Goal: Task Accomplishment & Management: Complete application form

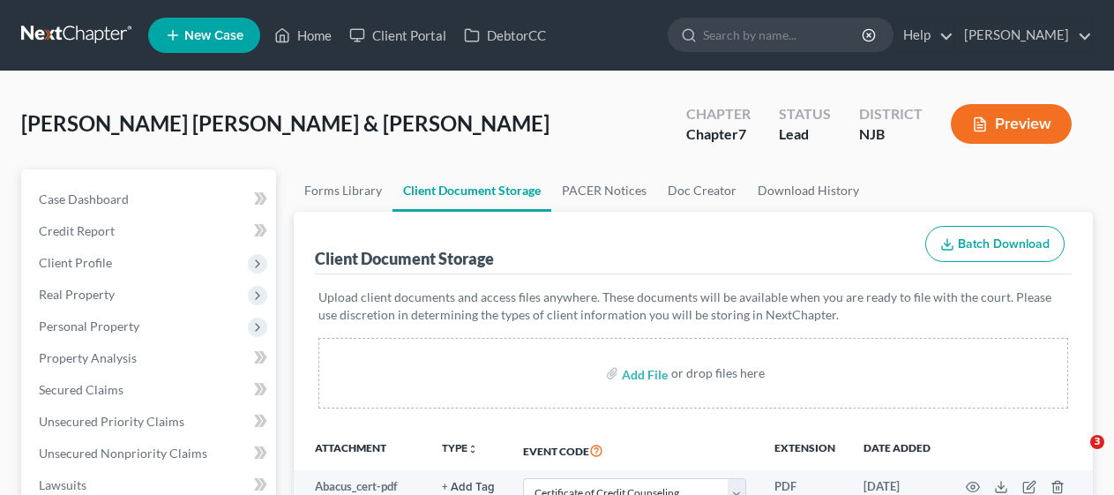
select select "9"
click at [1002, 118] on button "Preview" at bounding box center [1011, 124] width 121 height 40
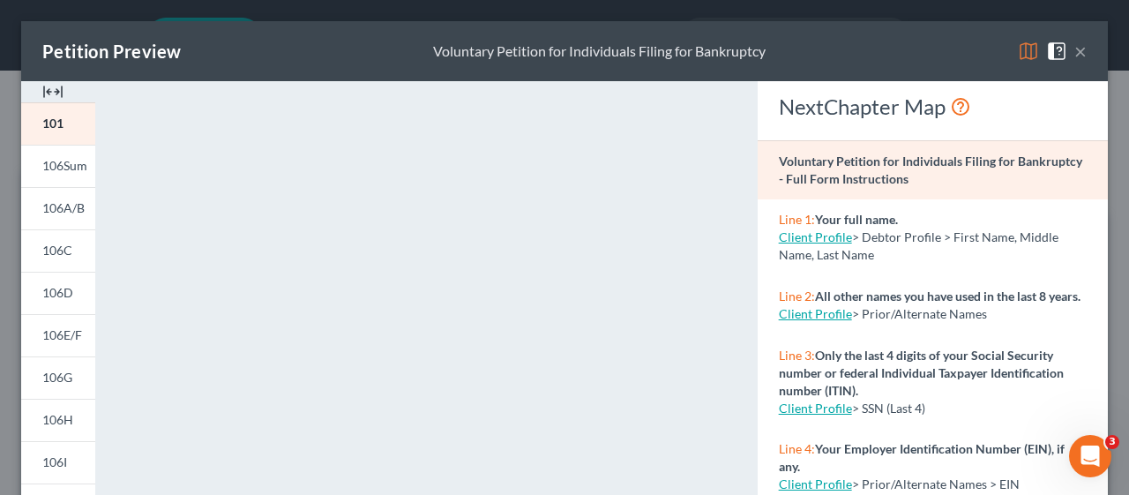
click at [1075, 49] on button "×" at bounding box center [1081, 51] width 12 height 21
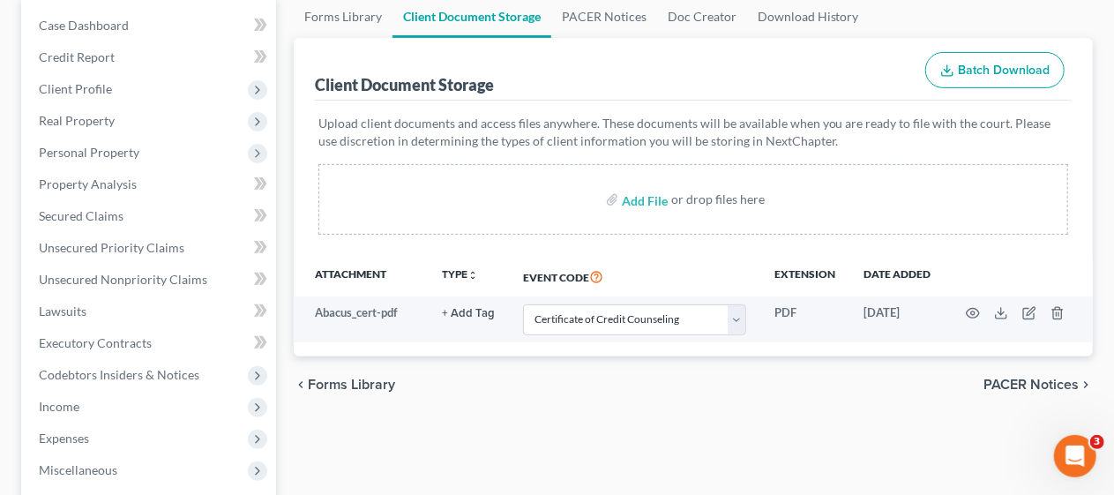
scroll to position [265, 0]
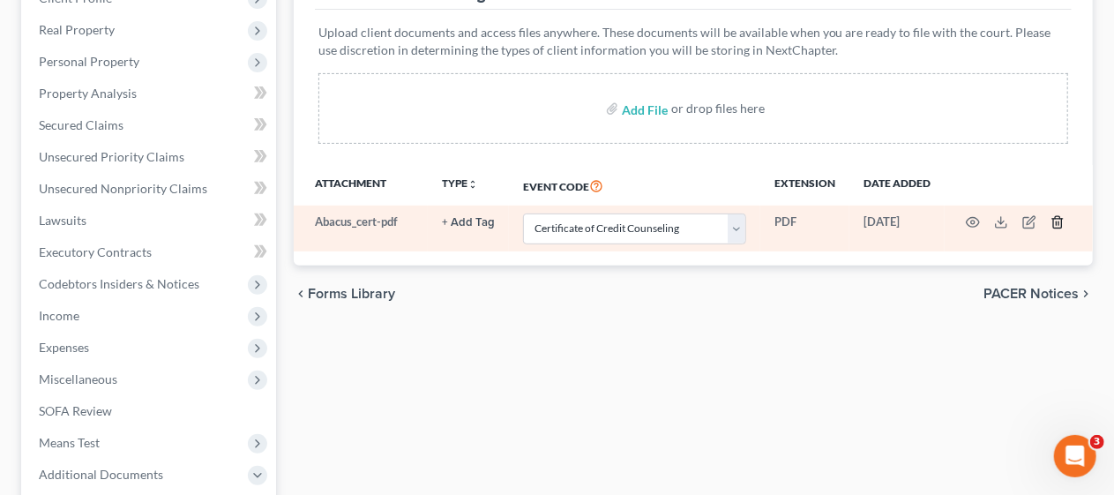
click at [1060, 219] on icon "button" at bounding box center [1058, 222] width 14 height 14
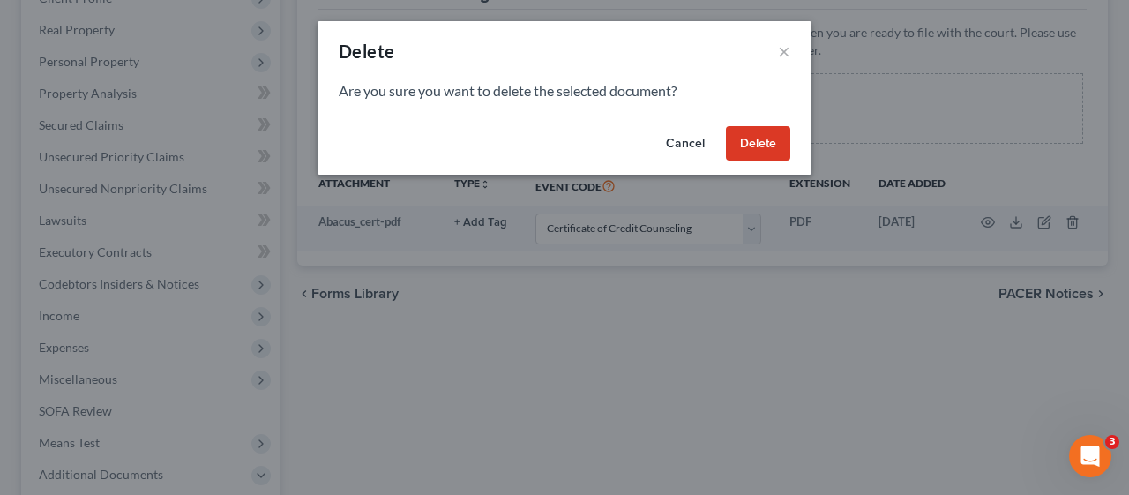
click at [755, 143] on button "Delete" at bounding box center [758, 143] width 64 height 35
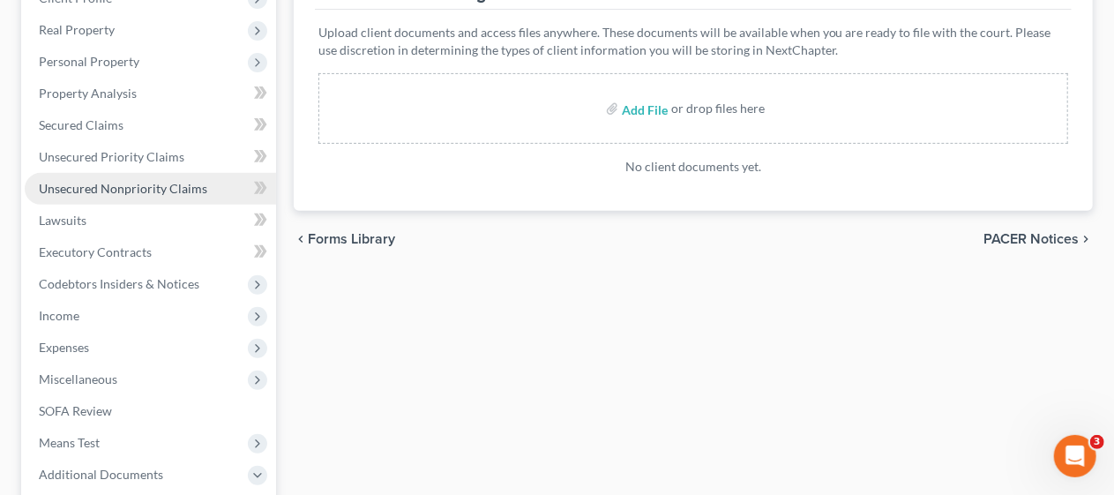
click at [162, 184] on span "Unsecured Nonpriority Claims" at bounding box center [123, 188] width 169 height 15
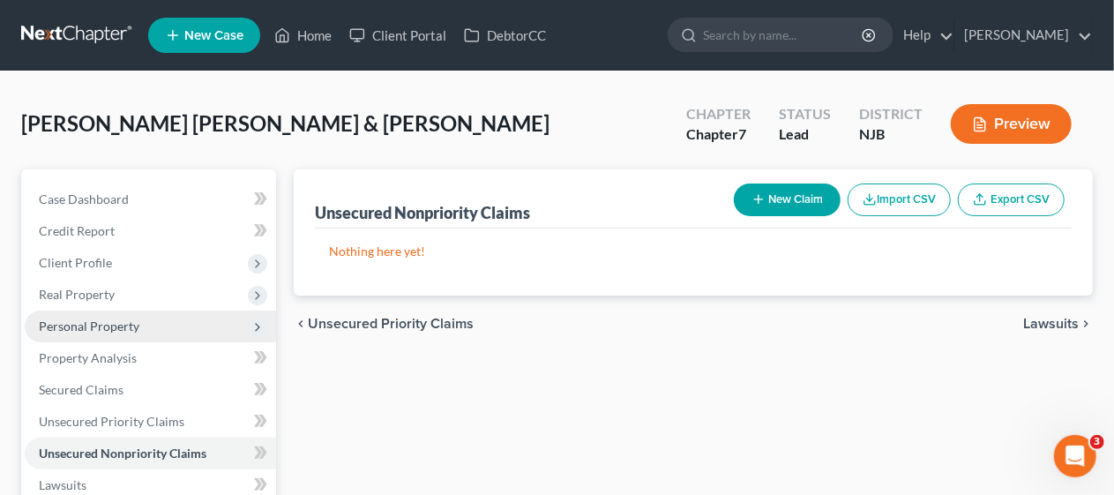
click at [189, 323] on span "Personal Property" at bounding box center [150, 327] width 251 height 32
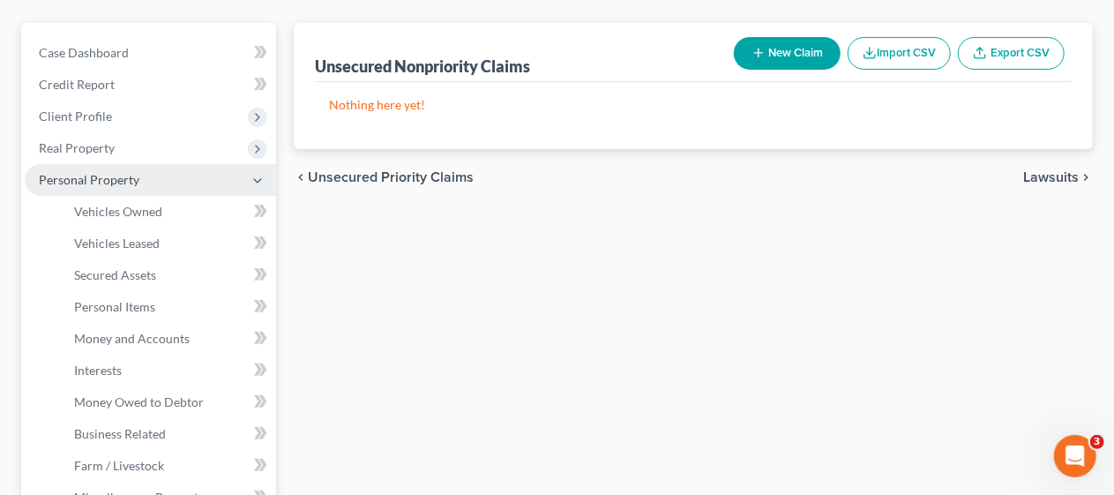
scroll to position [176, 0]
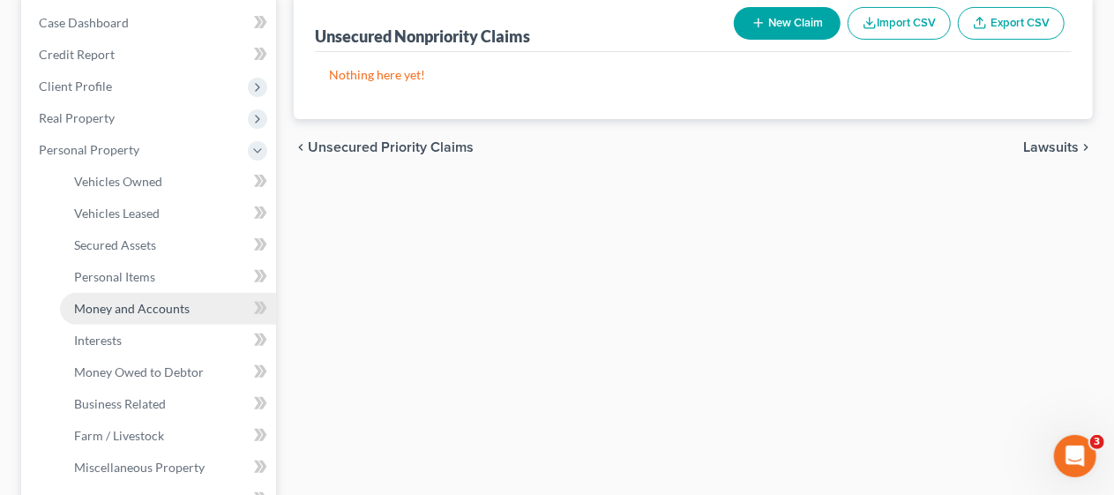
click at [184, 312] on span "Money and Accounts" at bounding box center [132, 308] width 116 height 15
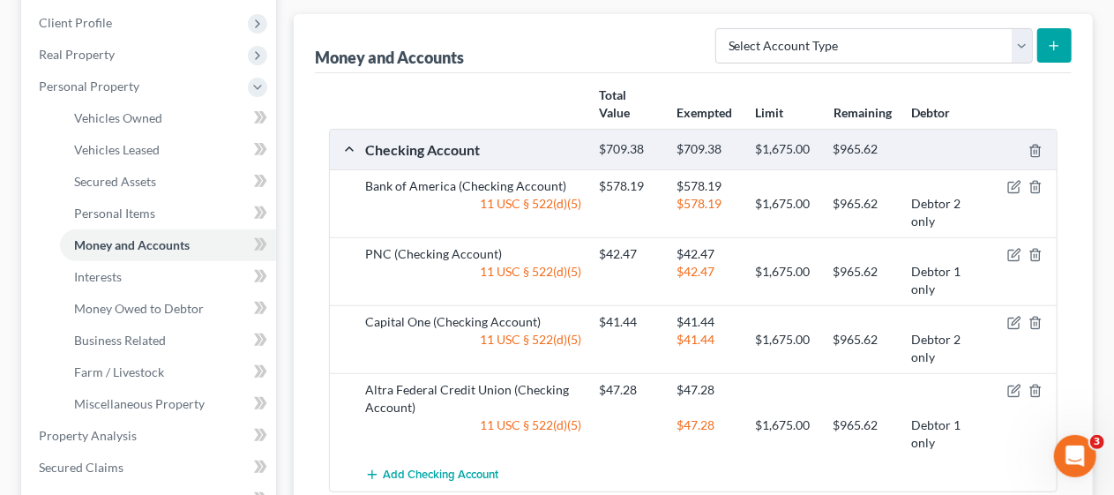
scroll to position [265, 0]
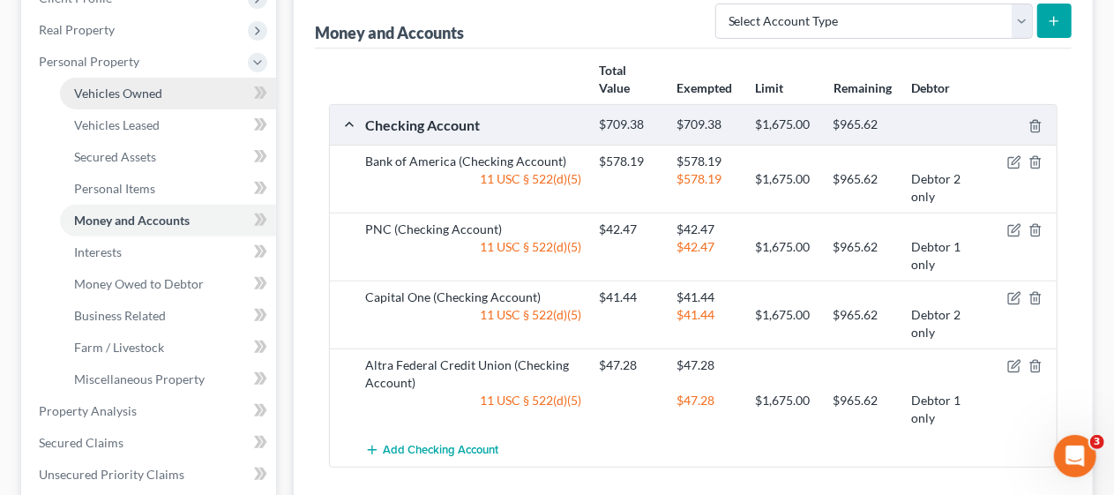
click at [163, 86] on link "Vehicles Owned" at bounding box center [168, 94] width 216 height 32
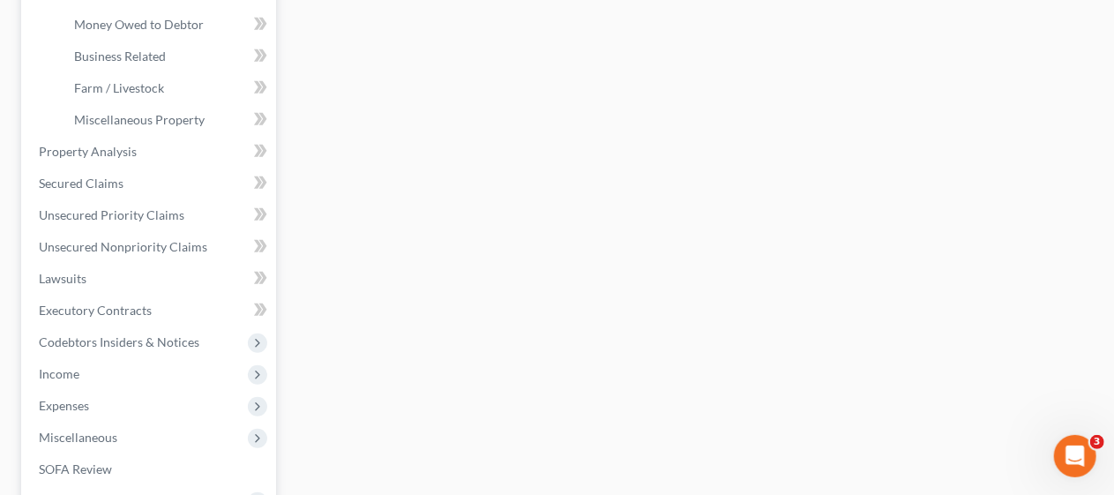
scroll to position [529, 0]
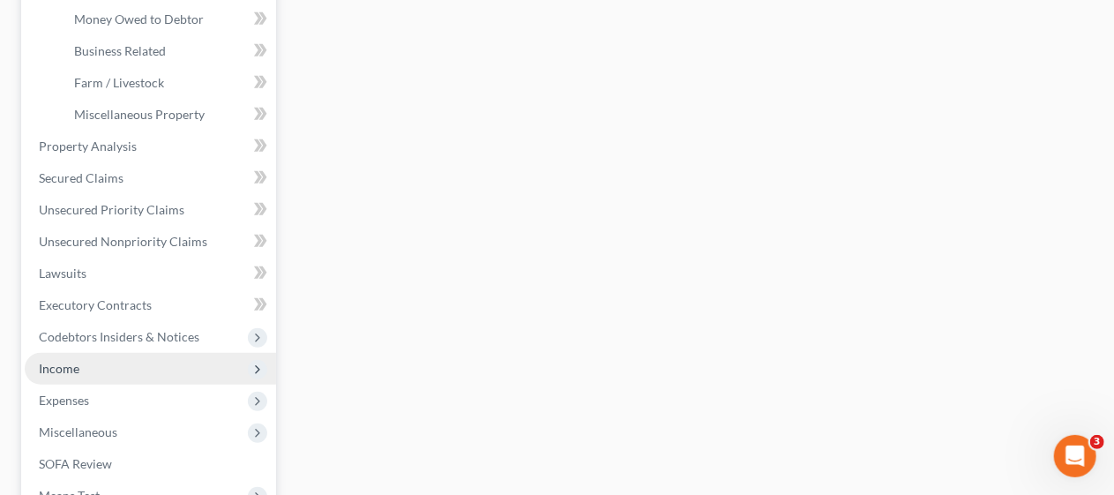
click at [157, 368] on span "Income" at bounding box center [150, 369] width 251 height 32
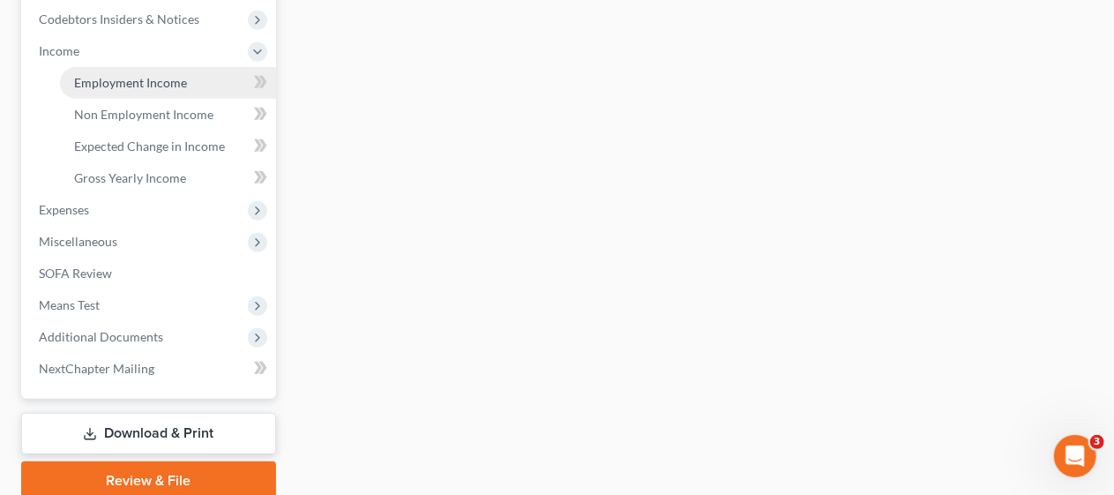
click at [159, 82] on span "Employment Income" at bounding box center [130, 82] width 113 height 15
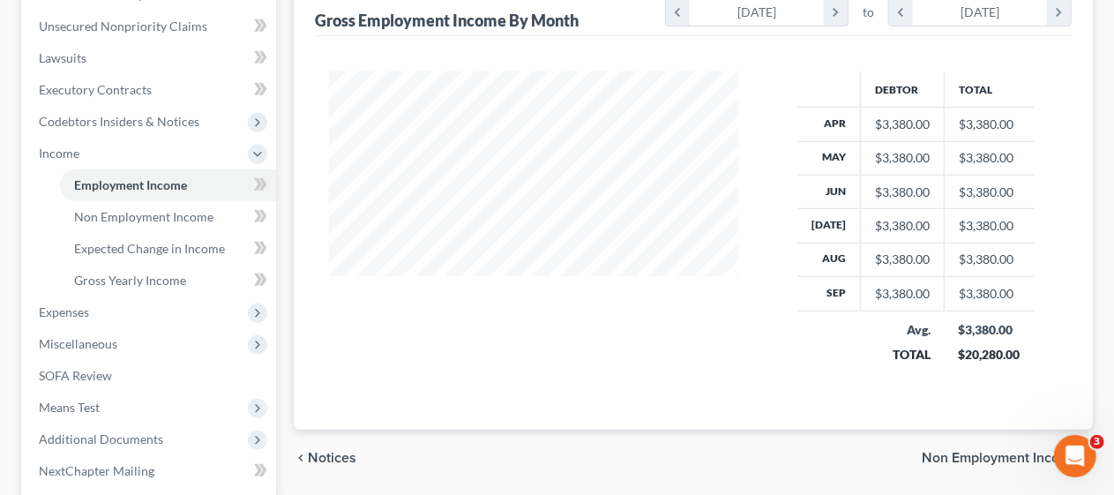
scroll to position [441, 0]
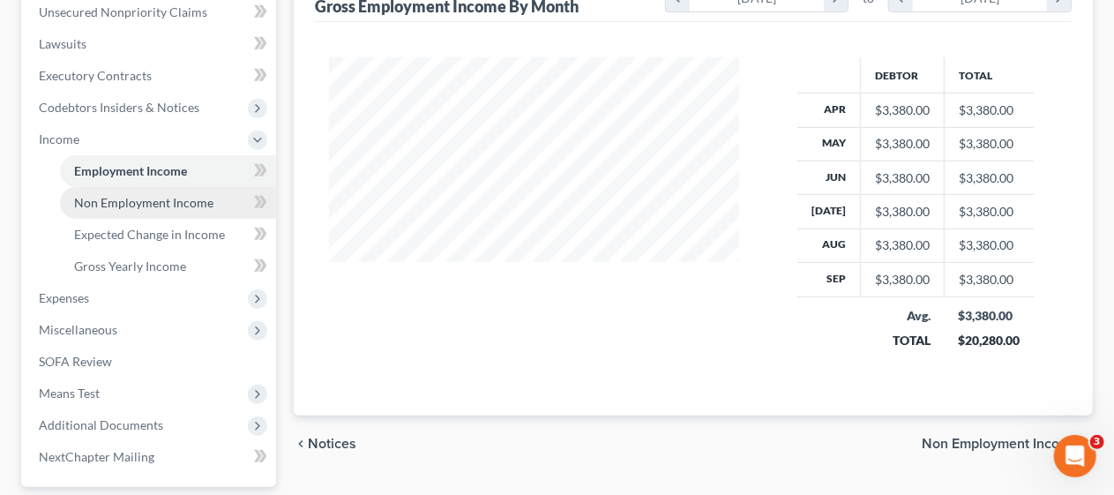
click at [193, 203] on span "Non Employment Income" at bounding box center [143, 202] width 139 height 15
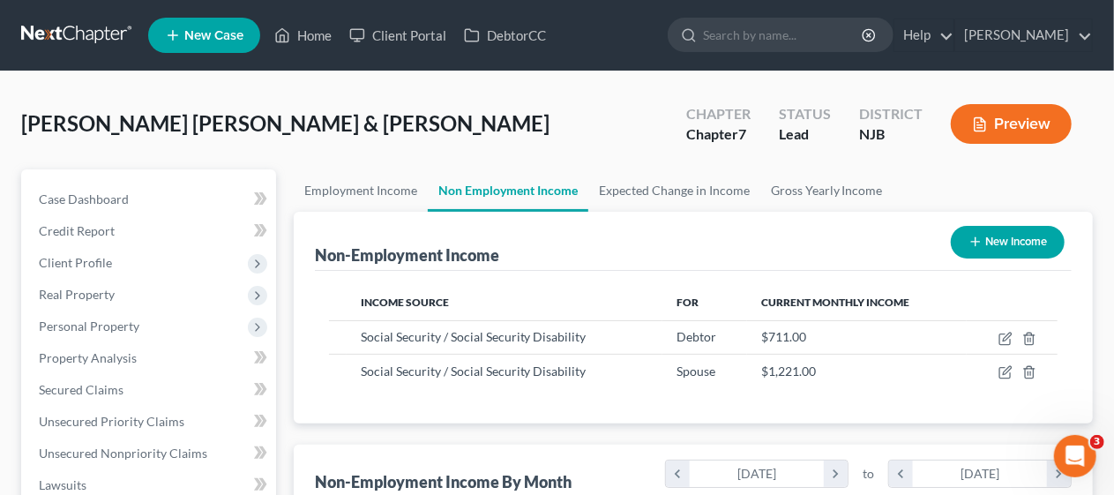
scroll to position [314, 446]
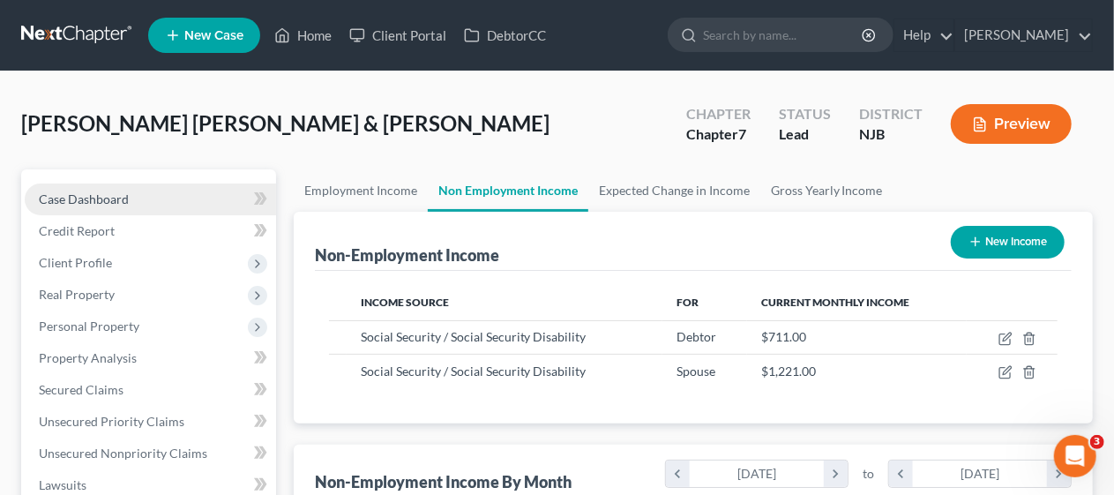
click at [169, 192] on link "Case Dashboard" at bounding box center [150, 200] width 251 height 32
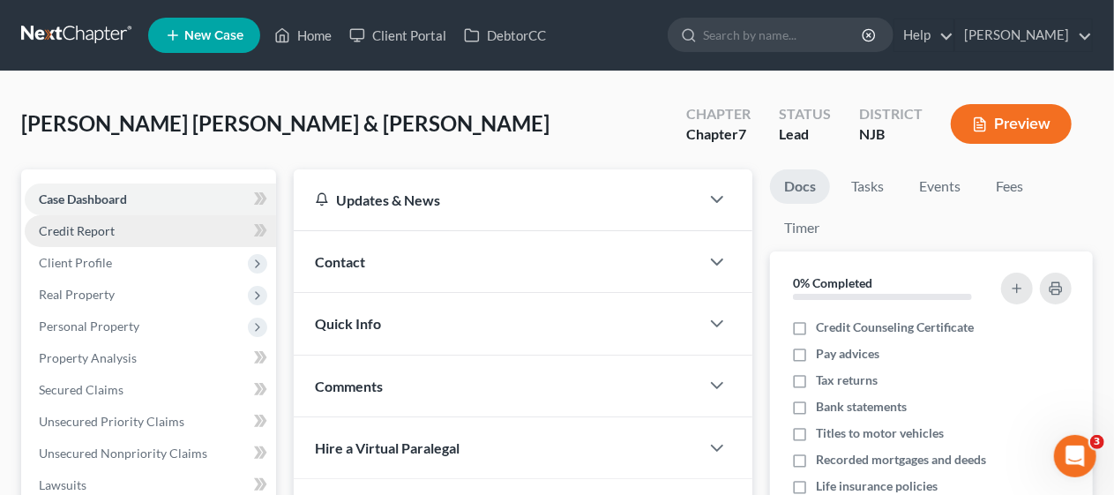
click at [182, 230] on link "Credit Report" at bounding box center [150, 231] width 251 height 32
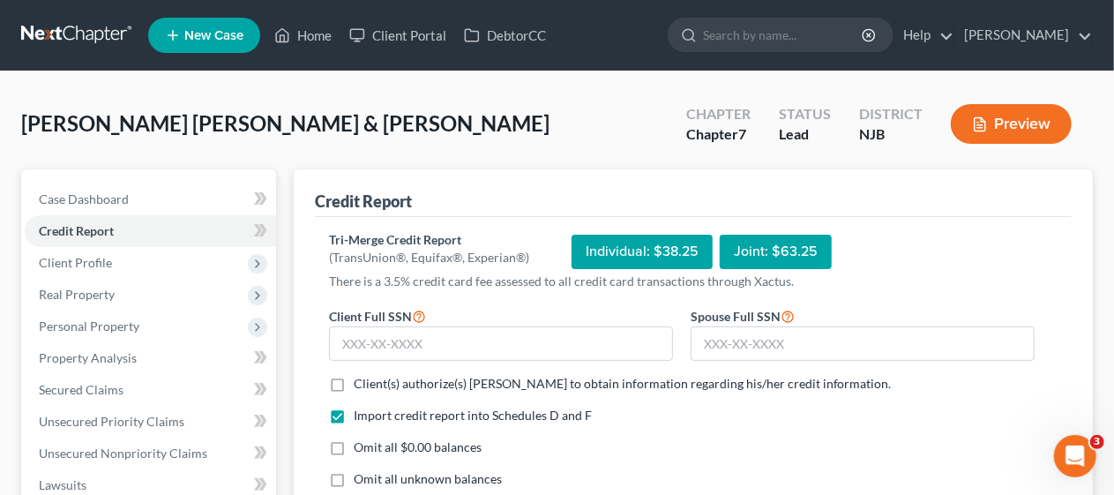
scroll to position [88, 0]
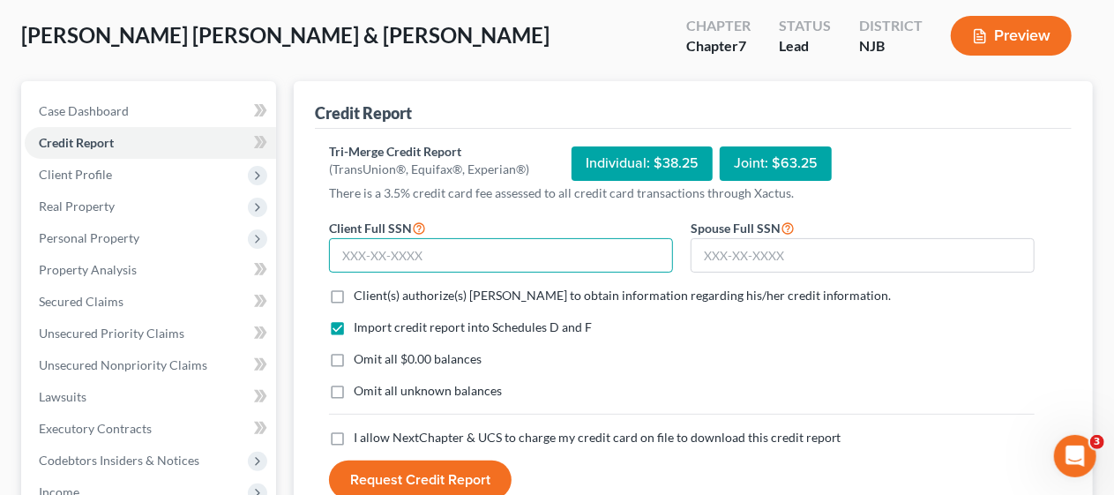
drag, startPoint x: 341, startPoint y: 248, endPoint x: 338, endPoint y: 214, distance: 33.6
click at [341, 248] on input "text" at bounding box center [501, 255] width 344 height 35
type input "310-83-1163"
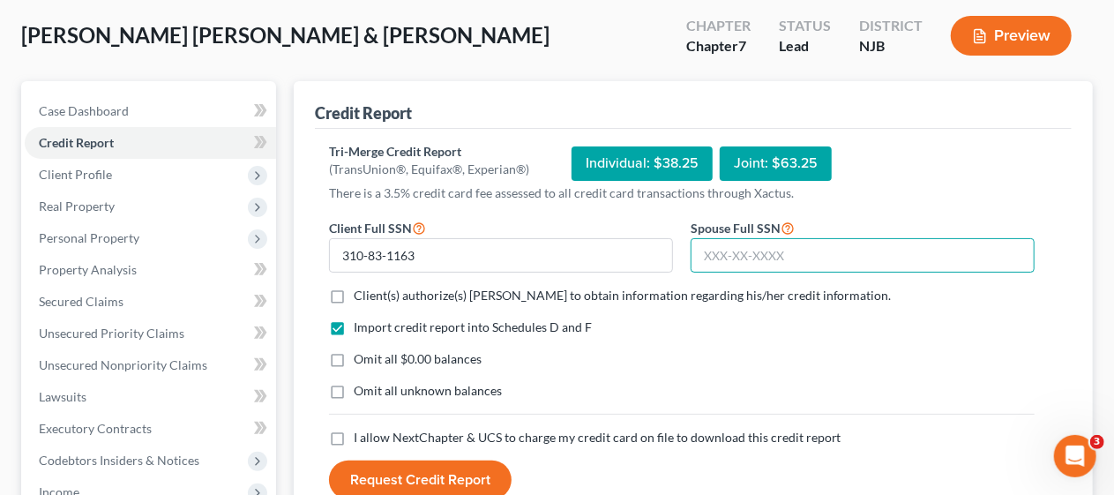
drag, startPoint x: 704, startPoint y: 251, endPoint x: 925, endPoint y: 201, distance: 226.9
click at [704, 251] on input "text" at bounding box center [863, 255] width 344 height 35
type input "070-88-8097"
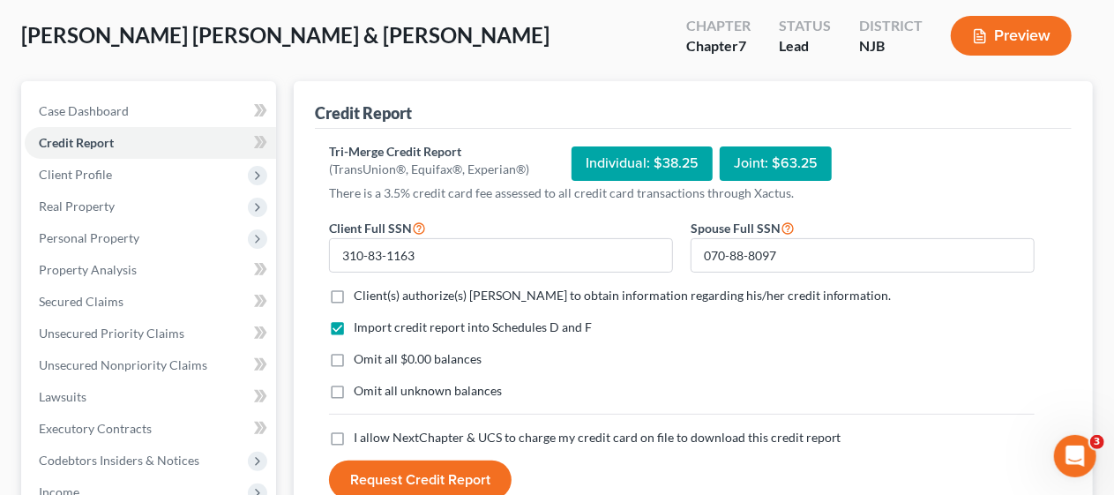
click at [924, 316] on form "Client Full SSN * 310-83-1163 Spouse Full SSN * 070-88-8097 Client(s) authorize…" at bounding box center [681, 358] width 723 height 283
click at [354, 298] on label "Client(s) authorize(s) [PERSON_NAME] to obtain information regarding his/her cr…" at bounding box center [623, 296] width 538 height 18
click at [361, 298] on input "Client(s) authorize(s) [PERSON_NAME] to obtain information regarding his/her cr…" at bounding box center [366, 292] width 11 height 11
checkbox input "true"
drag, startPoint x: 337, startPoint y: 356, endPoint x: 338, endPoint y: 385, distance: 28.2
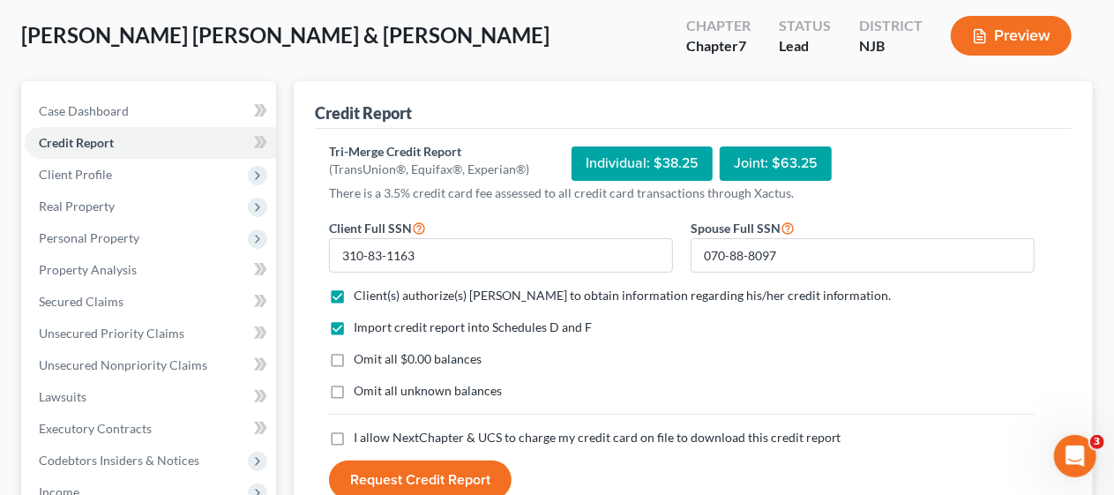
click at [354, 356] on label "Omit all $0.00 balances" at bounding box center [418, 359] width 128 height 18
click at [361, 356] on input "Omit all $0.00 balances" at bounding box center [366, 355] width 11 height 11
checkbox input "true"
click at [354, 390] on label "Omit all unknown balances" at bounding box center [428, 391] width 148 height 18
click at [361, 390] on input "Omit all unknown balances" at bounding box center [366, 387] width 11 height 11
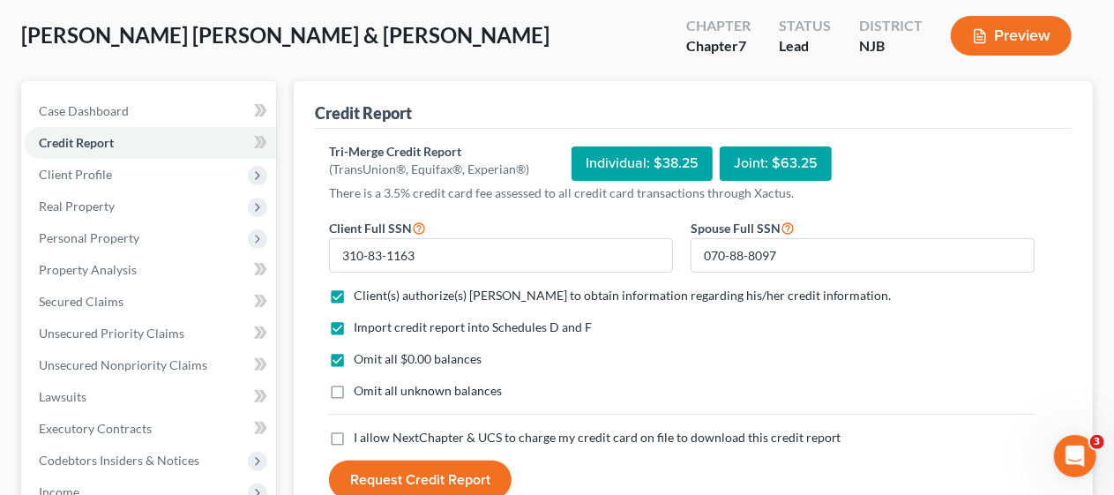
checkbox input "true"
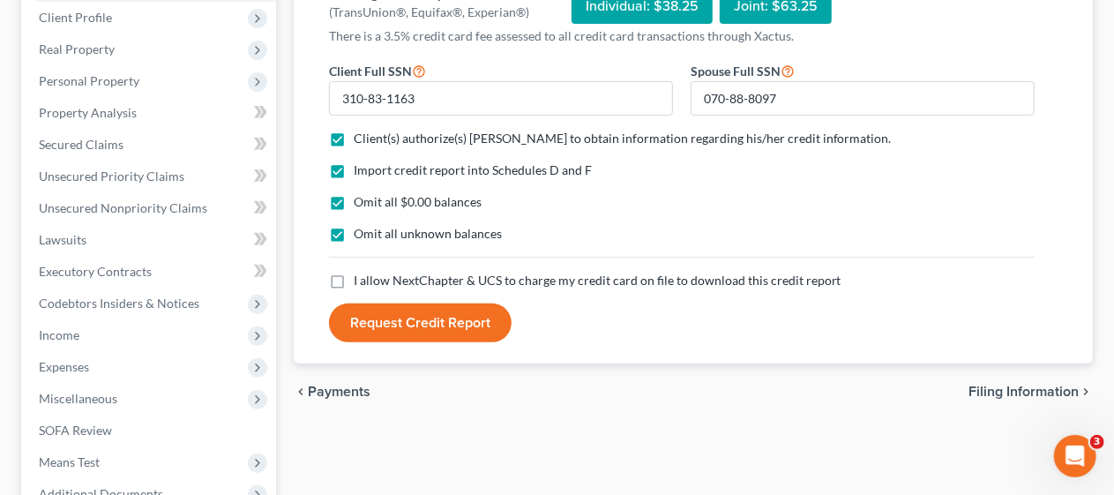
scroll to position [265, 0]
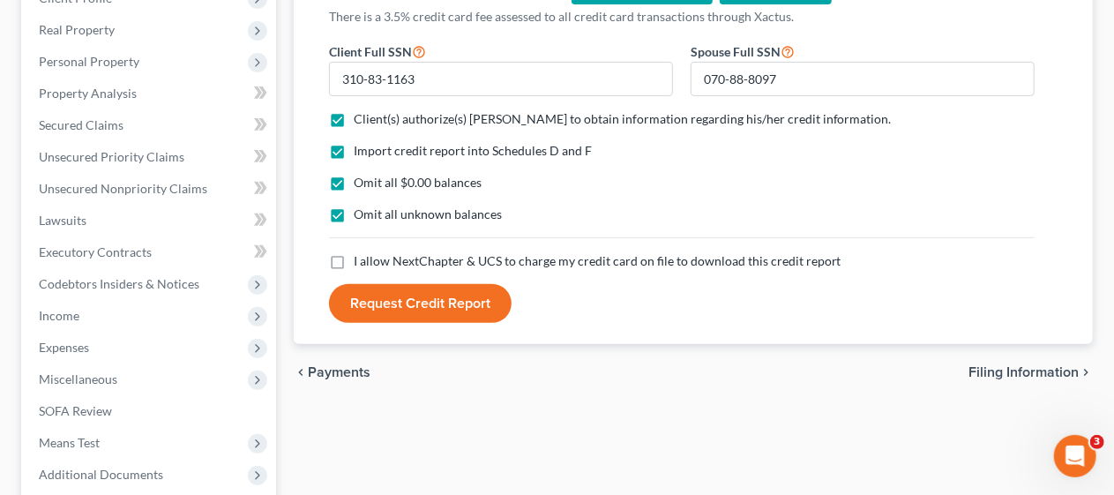
click at [354, 263] on label "I allow NextChapter & UCS to charge my credit card on file to download this cre…" at bounding box center [598, 261] width 488 height 18
click at [361, 263] on input "I allow NextChapter & UCS to charge my credit card on file to download this cre…" at bounding box center [366, 257] width 11 height 11
checkbox input "true"
click at [448, 303] on button "Request Credit Report" at bounding box center [420, 303] width 183 height 39
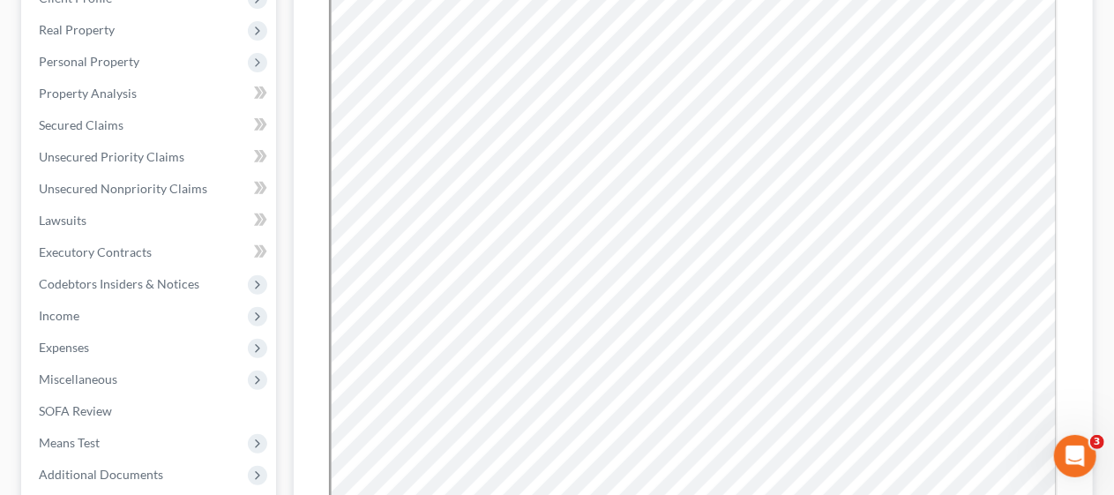
scroll to position [0, 0]
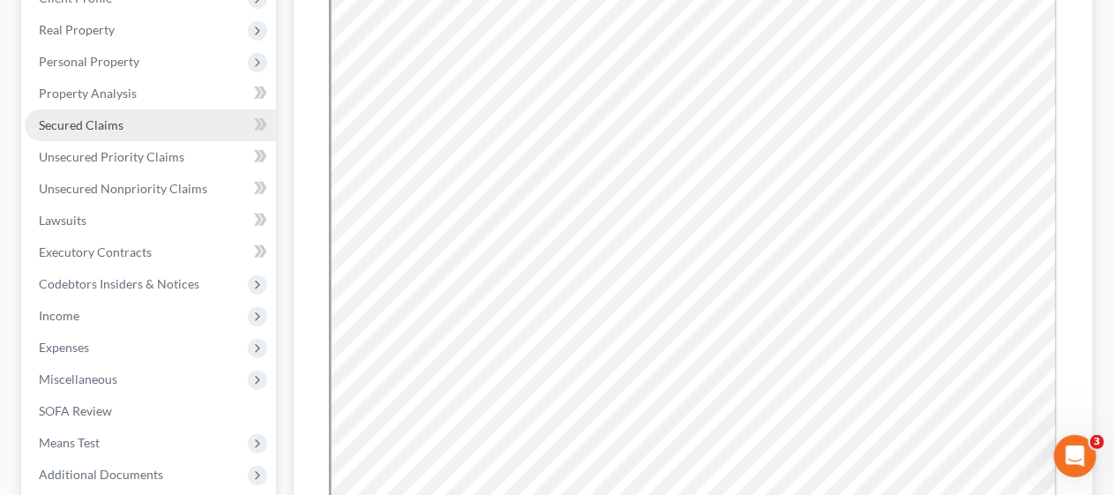
click at [169, 124] on link "Secured Claims" at bounding box center [150, 125] width 251 height 32
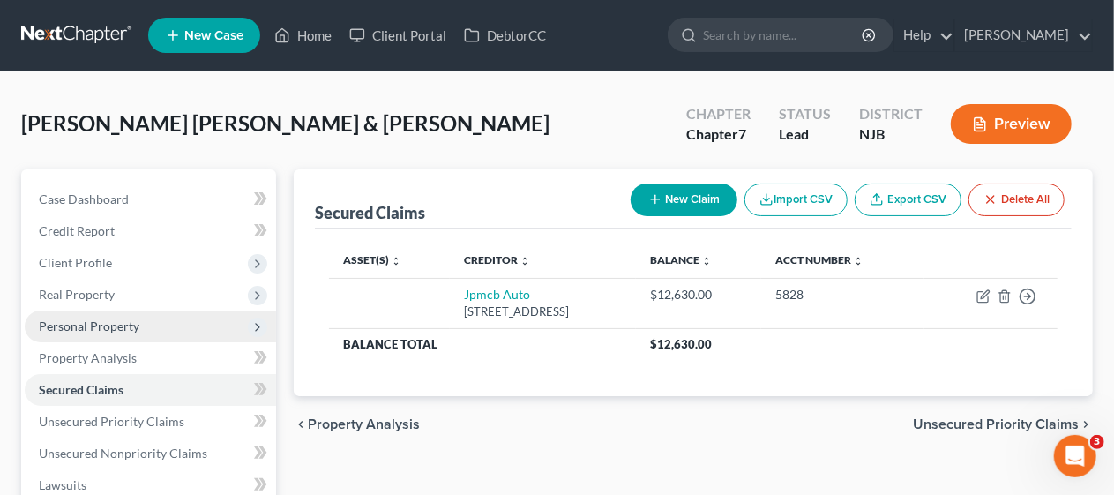
click at [175, 326] on span "Personal Property" at bounding box center [150, 327] width 251 height 32
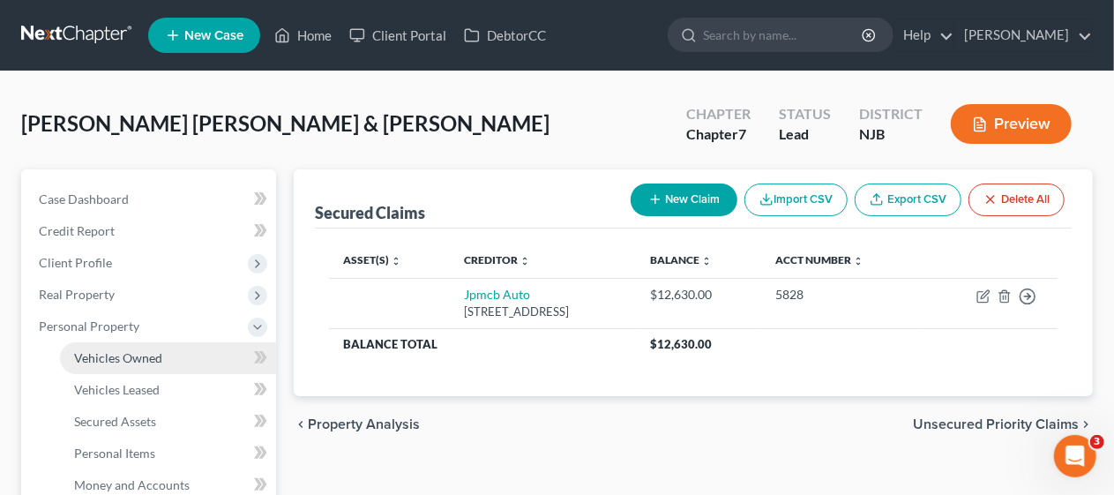
click at [175, 350] on link "Vehicles Owned" at bounding box center [168, 358] width 216 height 32
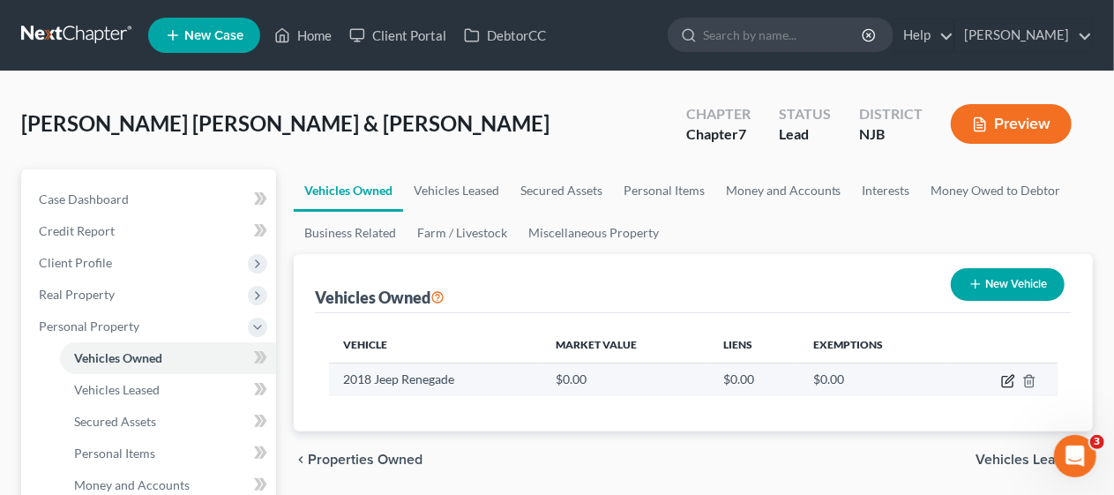
click at [1007, 378] on icon "button" at bounding box center [1010, 379] width 8 height 8
select select "0"
select select "8"
select select "2"
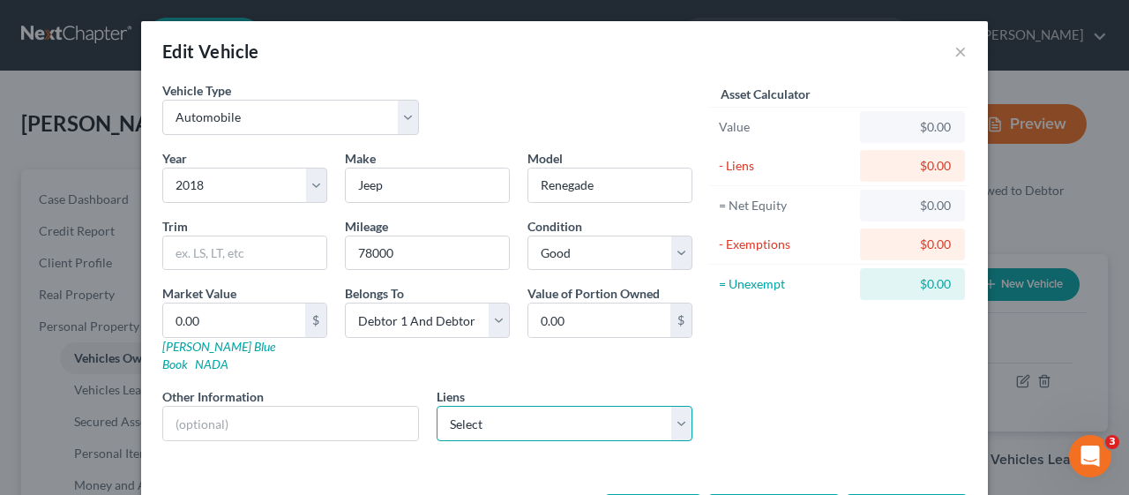
click at [677, 406] on select "Select Jpmcb Auto - $12,630.00" at bounding box center [565, 423] width 257 height 35
select select "45"
select select "1"
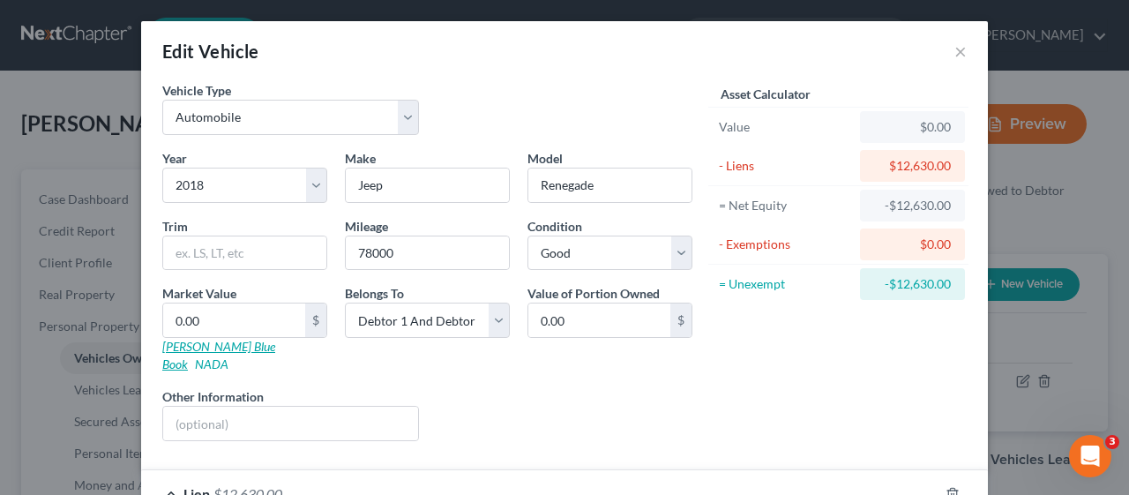
click at [195, 344] on link "[PERSON_NAME] Blue Book" at bounding box center [218, 355] width 113 height 33
click at [163, 318] on input "0.00" at bounding box center [234, 320] width 142 height 34
type input "1"
type input "1.00"
type input "10"
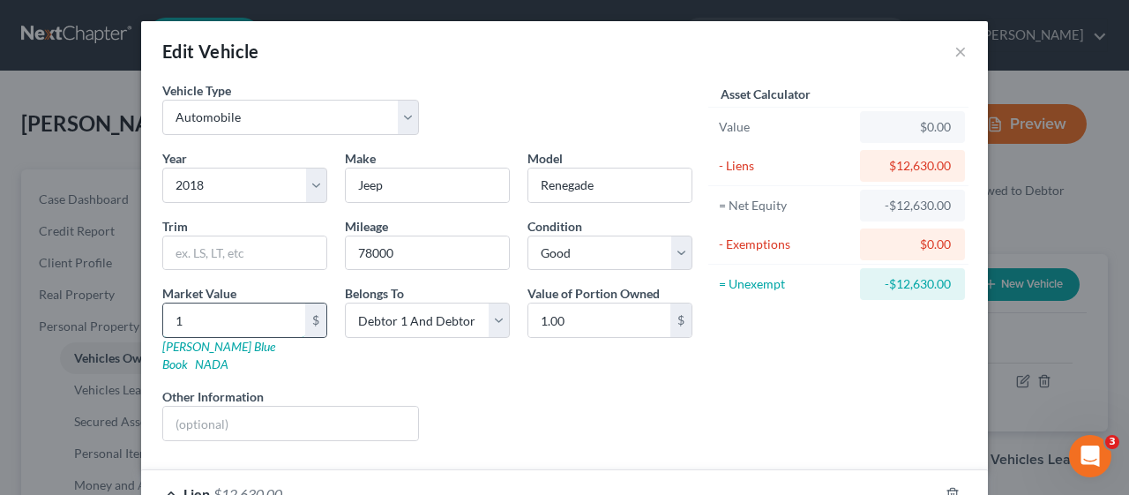
type input "10.00"
type input "100"
type input "100.00"
type input "1000"
type input "1,000.00"
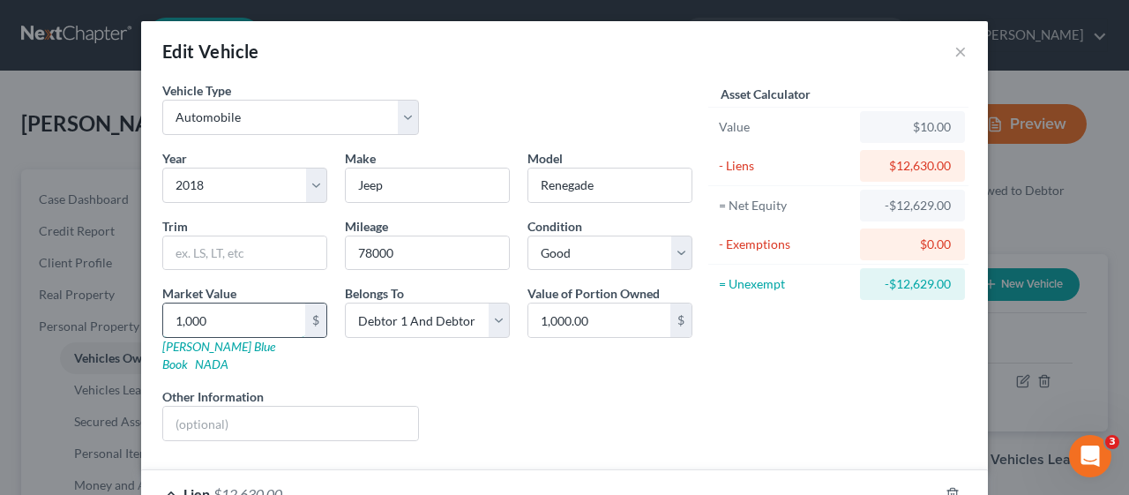
type input "1,0000"
type input "10,000.00"
type input "10,000"
click at [589, 387] on div "Liens Select" at bounding box center [565, 414] width 274 height 54
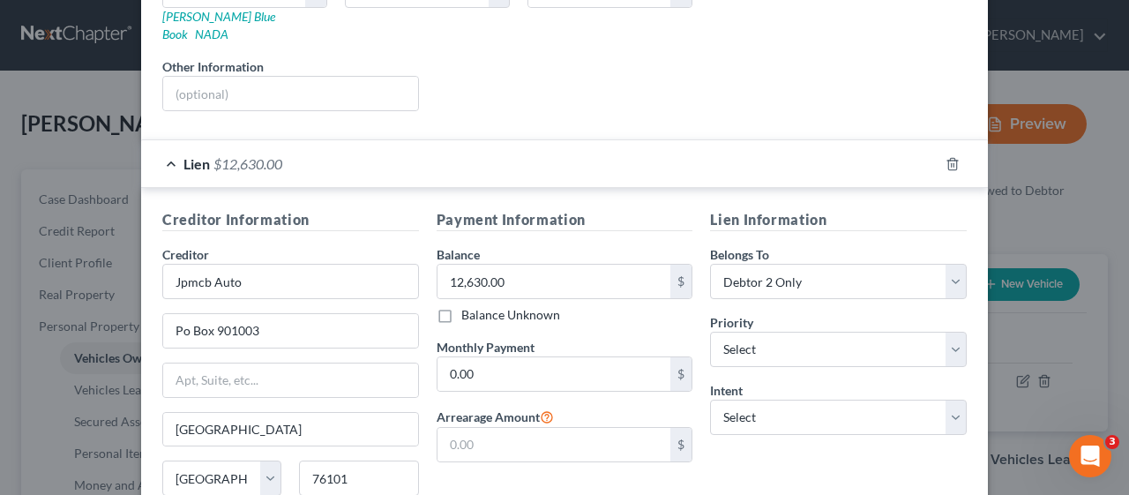
scroll to position [353, 0]
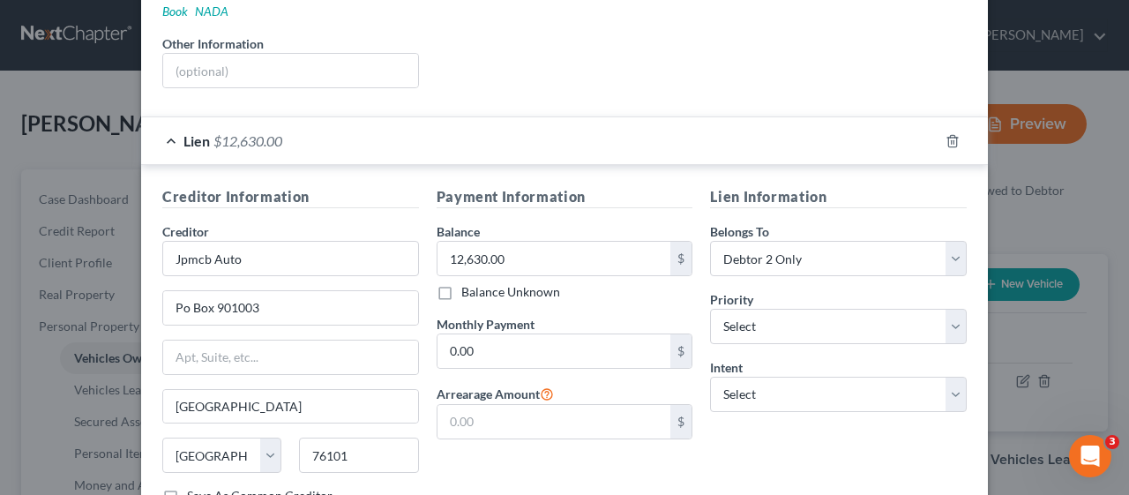
click at [521, 443] on div "Payment Information Balance 12,630.00 $ Balance Unknown Balance Undetermined 12…" at bounding box center [565, 352] width 274 height 333
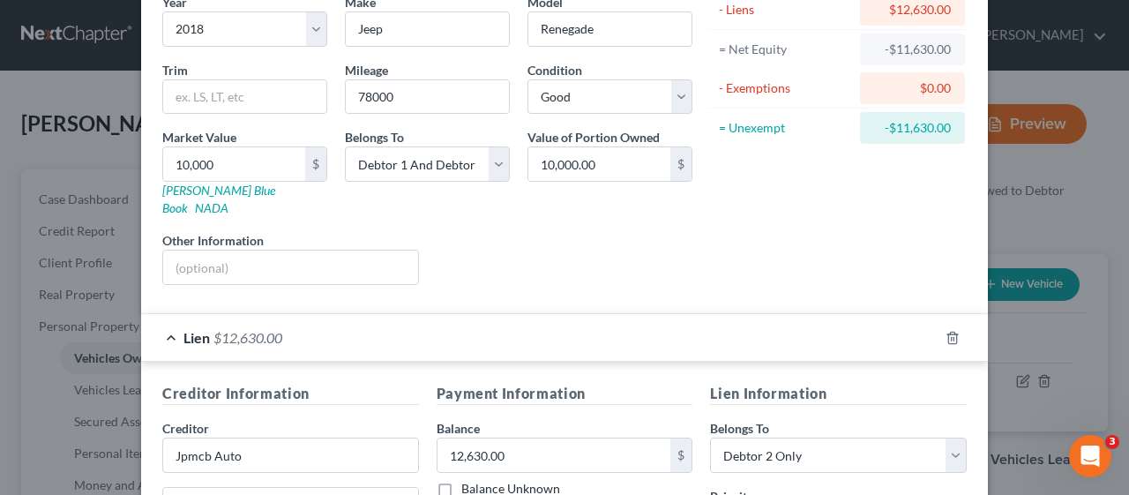
scroll to position [0, 0]
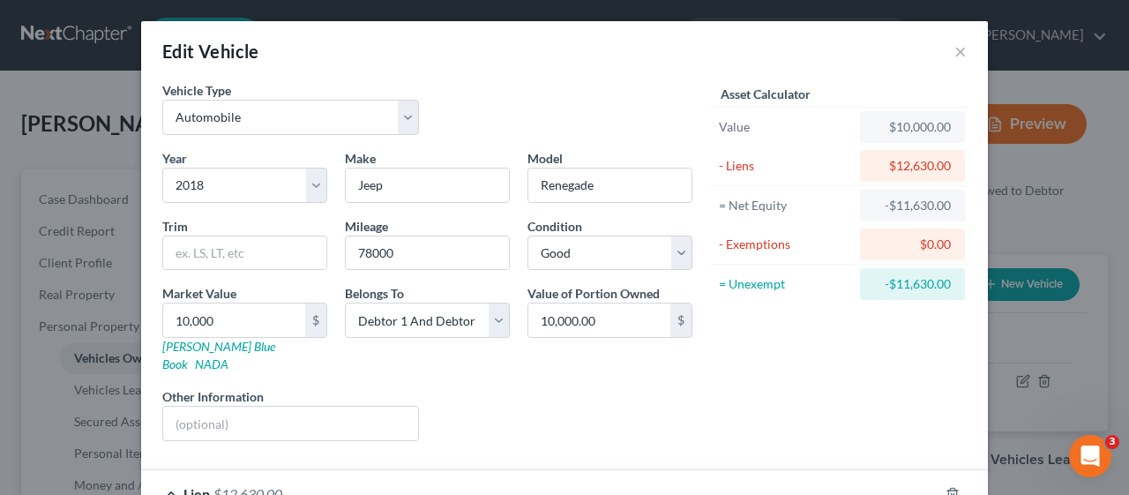
click at [552, 387] on div "Liens Select" at bounding box center [565, 414] width 274 height 54
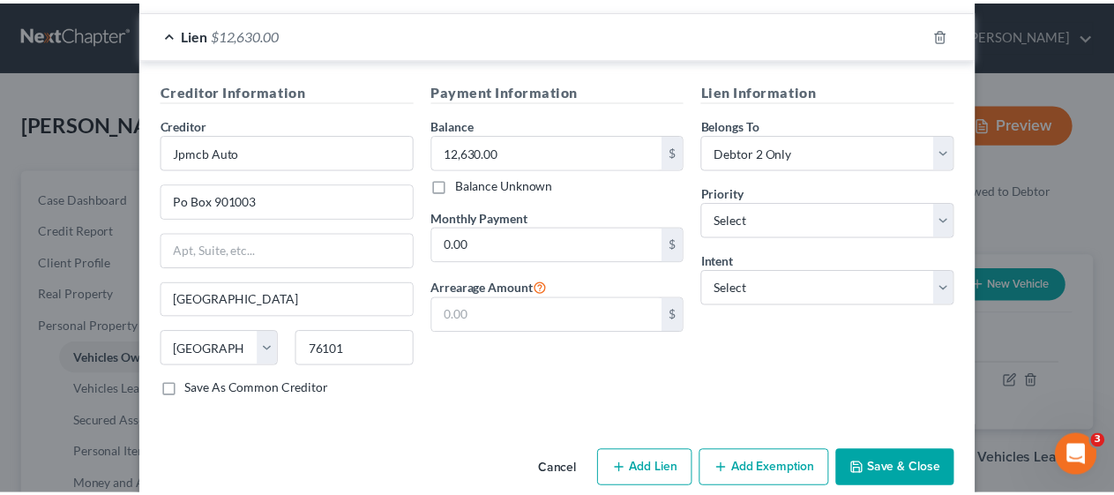
scroll to position [462, 0]
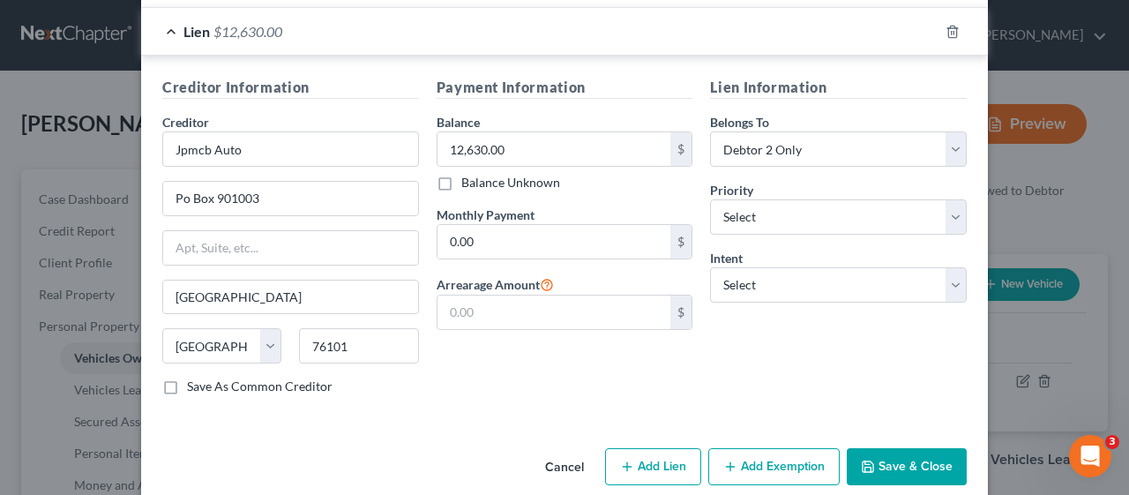
click at [907, 448] on button "Save & Close" at bounding box center [907, 466] width 120 height 37
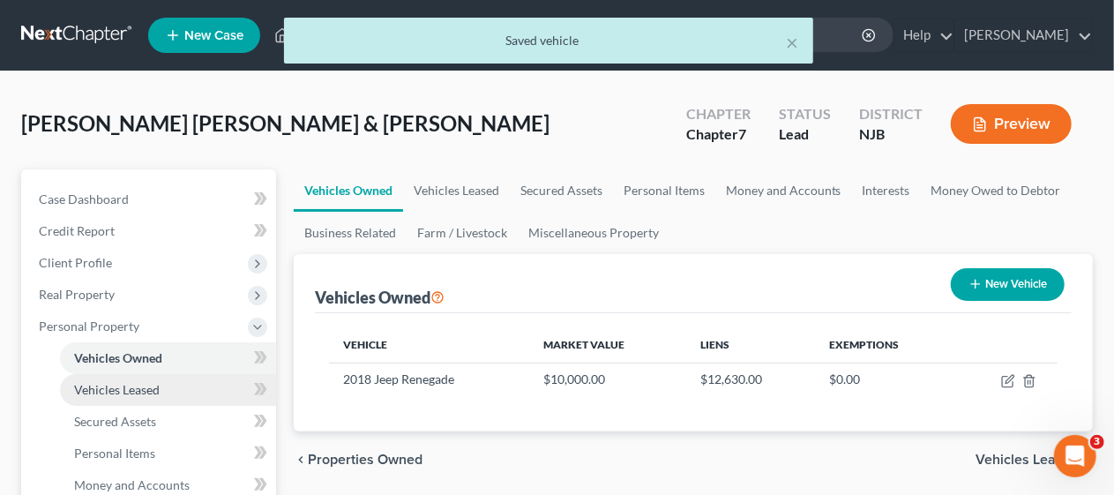
click at [152, 386] on span "Vehicles Leased" at bounding box center [117, 389] width 86 height 15
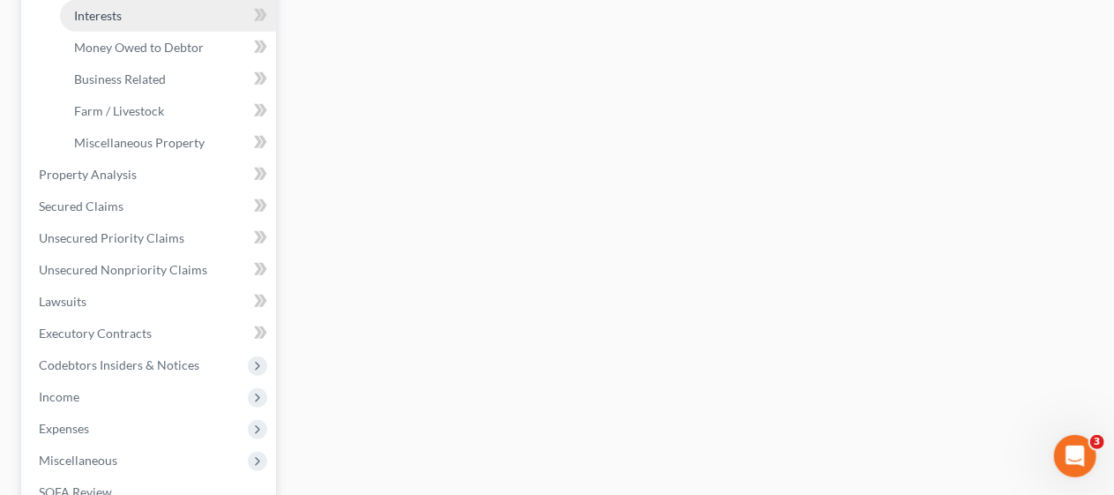
scroll to position [529, 0]
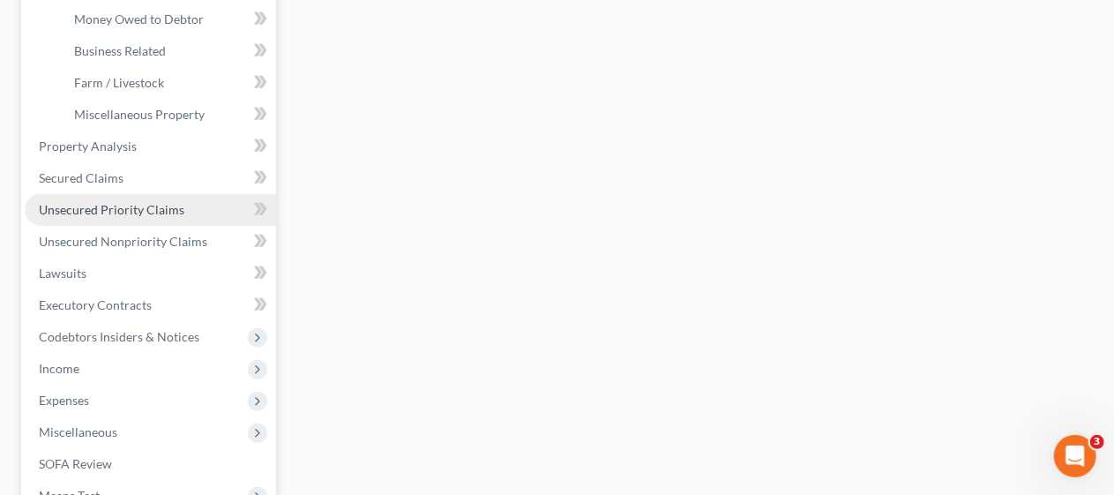
click at [160, 208] on span "Unsecured Priority Claims" at bounding box center [112, 209] width 146 height 15
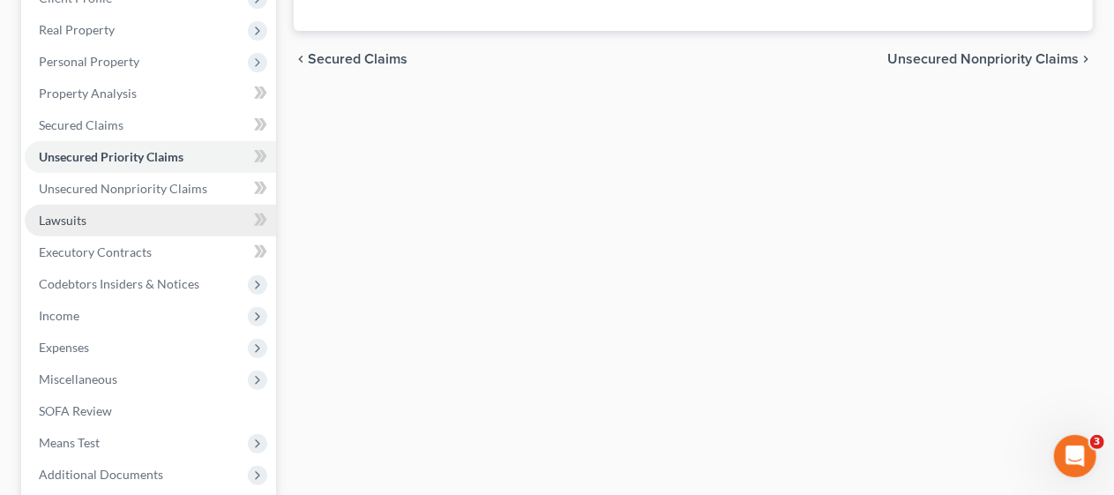
scroll to position [353, 0]
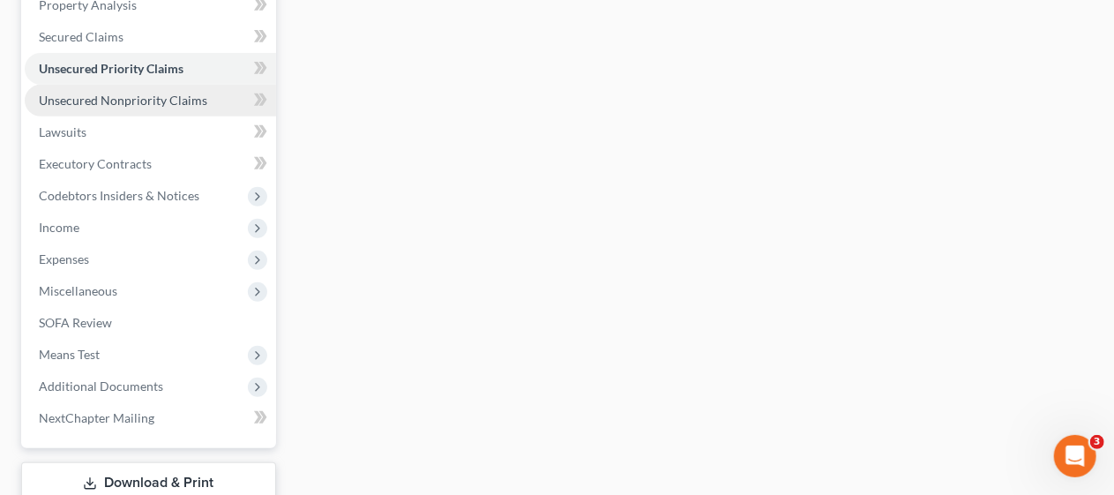
click at [162, 99] on span "Unsecured Nonpriority Claims" at bounding box center [123, 100] width 169 height 15
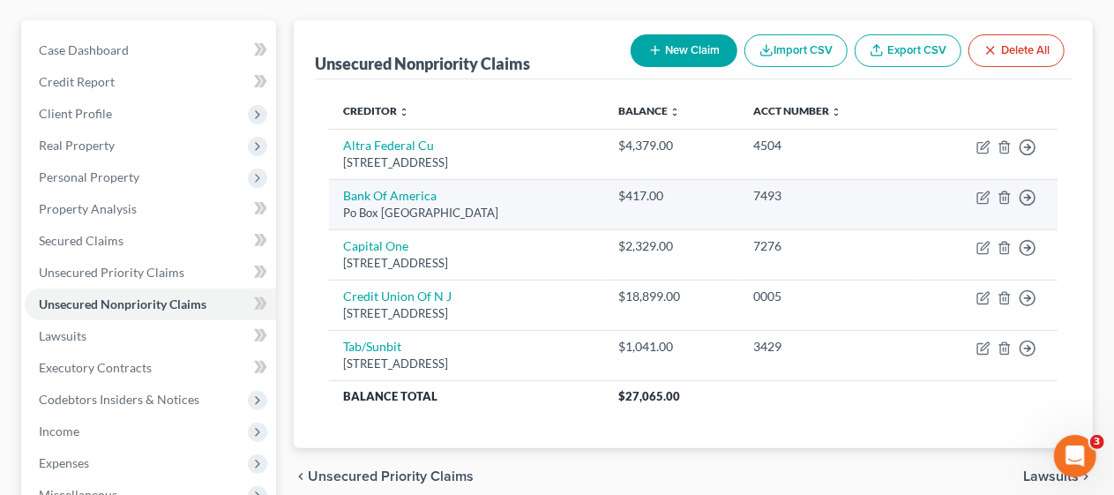
scroll to position [176, 0]
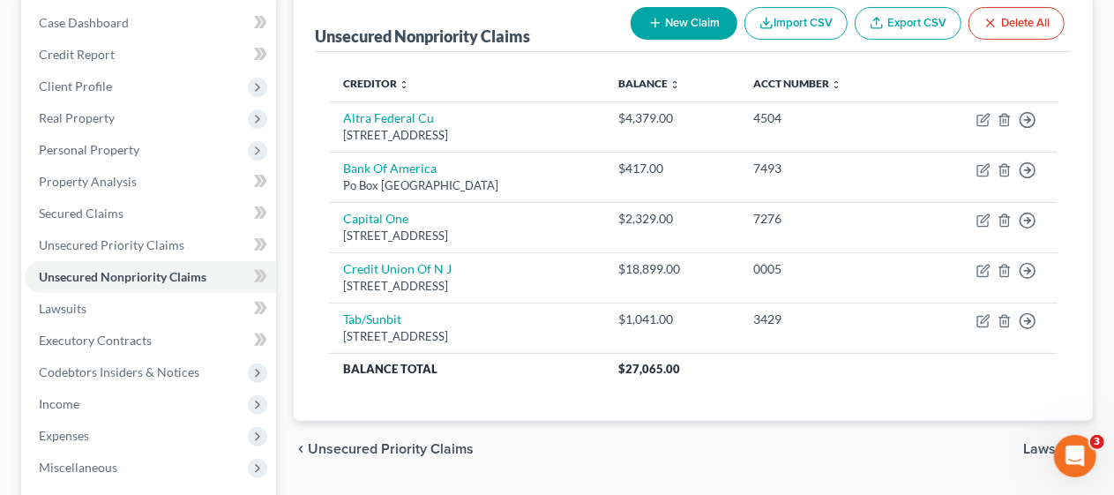
click at [313, 236] on div "Unsecured Nonpriority Claims New Claim Import CSV Export CSV Delete All Credito…" at bounding box center [693, 207] width 799 height 428
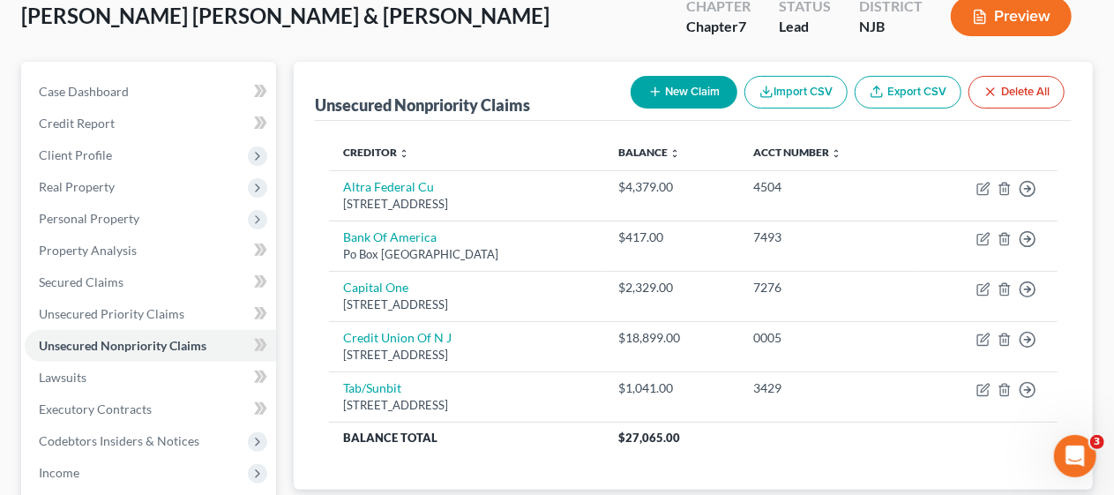
scroll to position [88, 0]
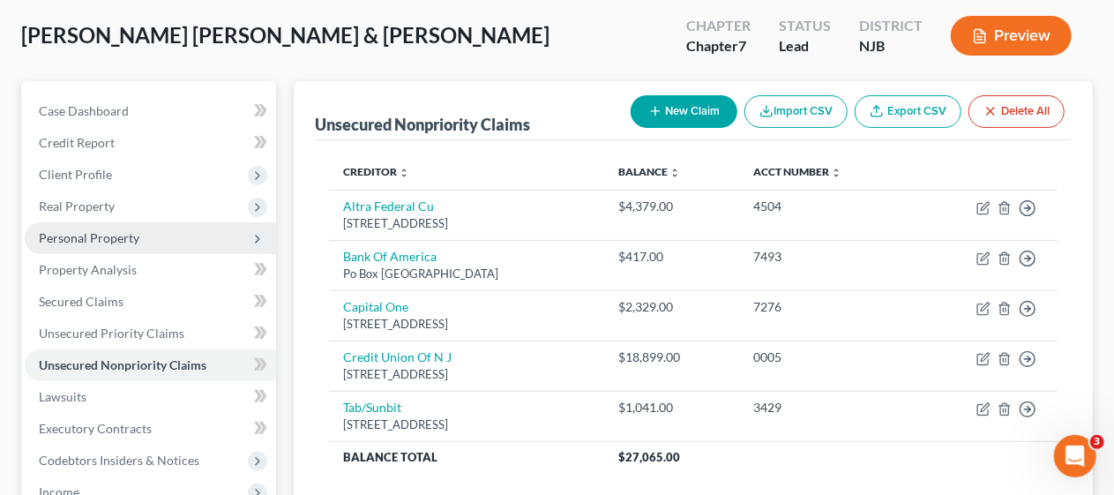
click at [155, 232] on span "Personal Property" at bounding box center [150, 238] width 251 height 32
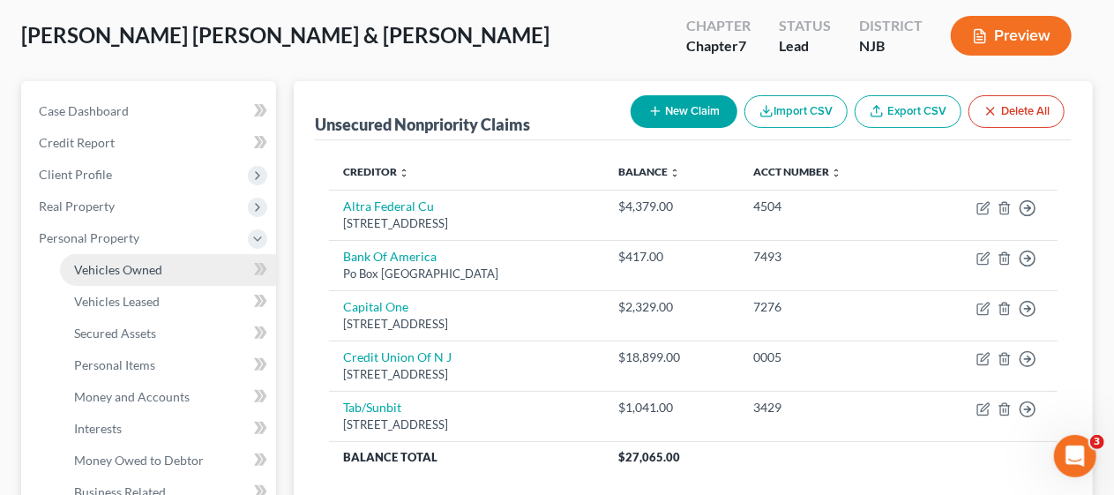
click at [162, 265] on link "Vehicles Owned" at bounding box center [168, 270] width 216 height 32
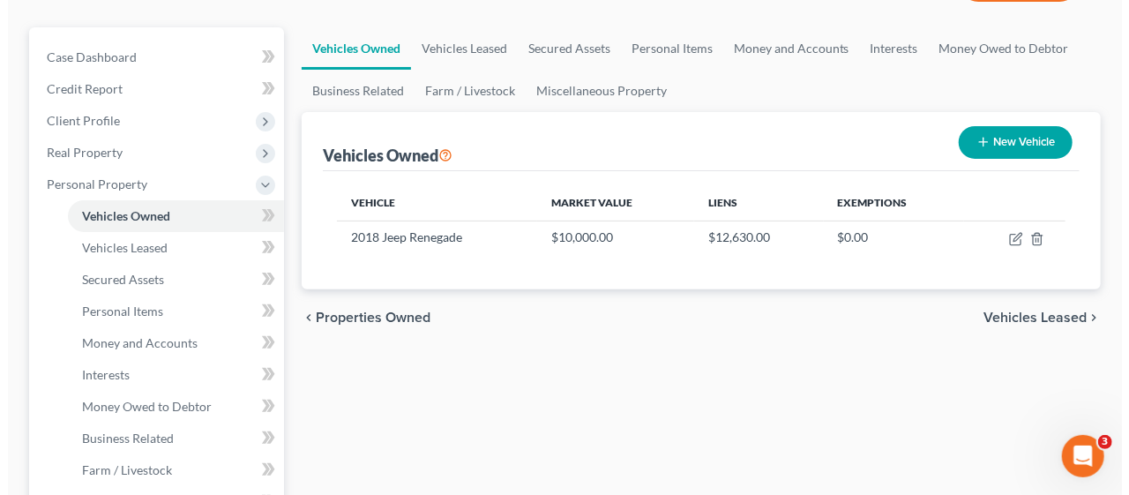
scroll to position [176, 0]
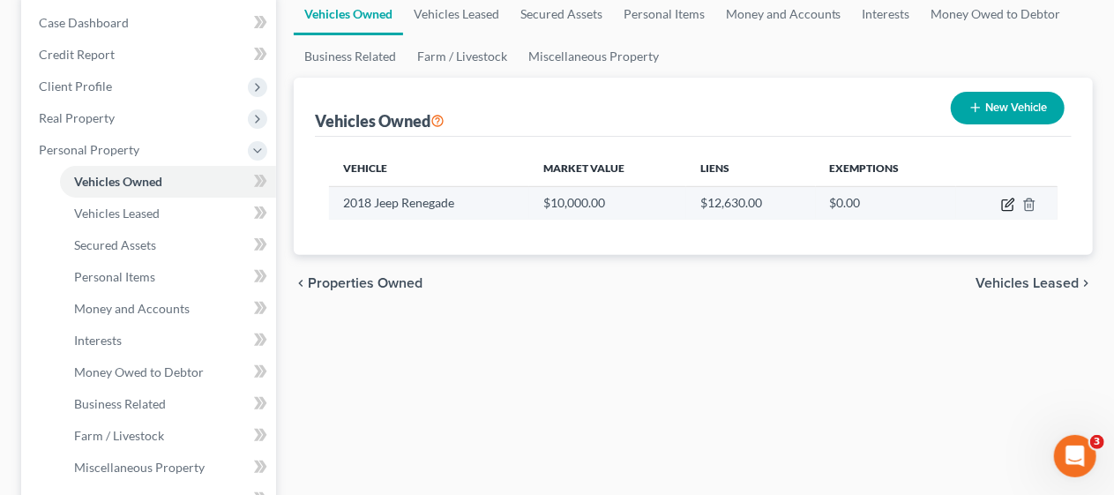
click at [1006, 199] on icon "button" at bounding box center [1008, 205] width 14 height 14
select select "0"
select select "8"
select select "2"
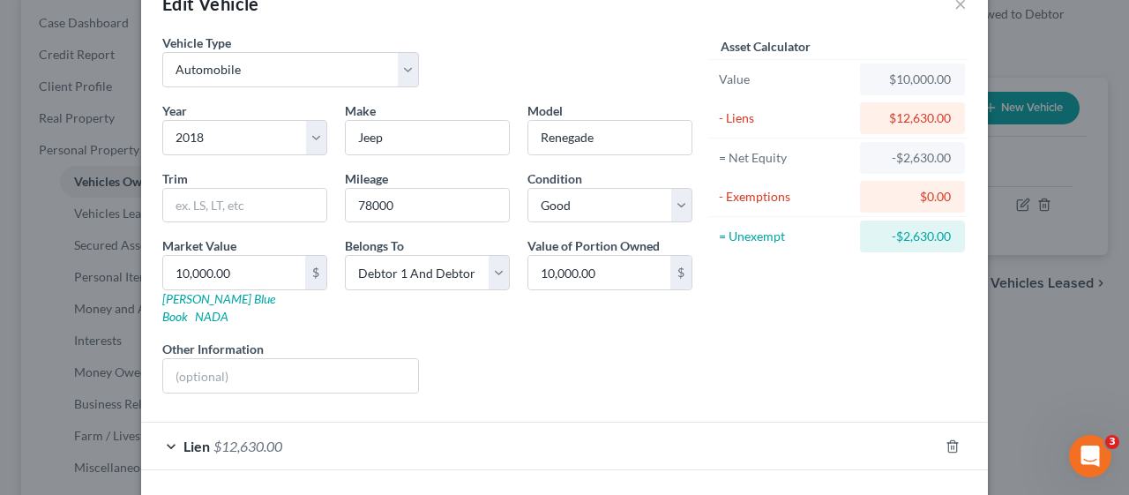
scroll to position [98, 0]
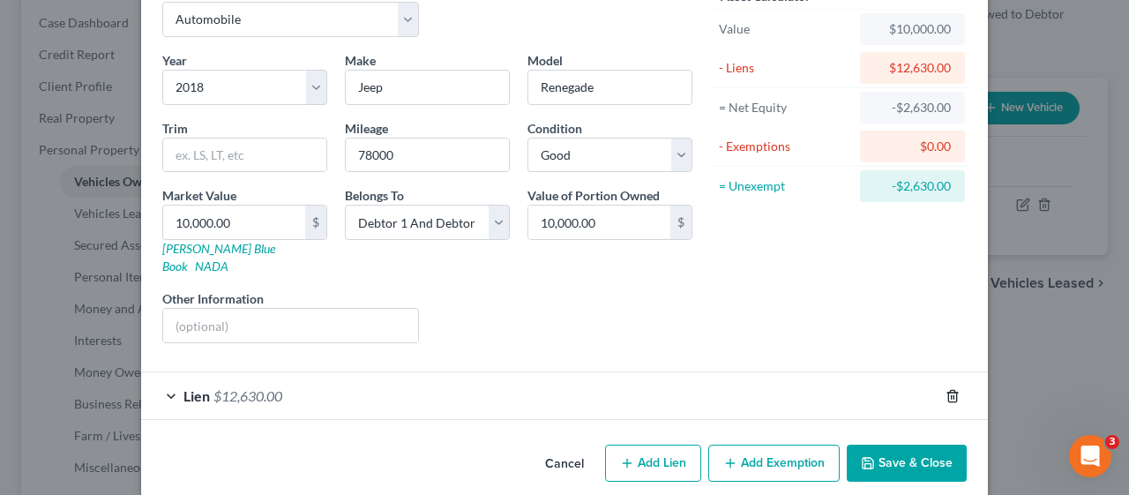
click at [946, 389] on icon "button" at bounding box center [953, 396] width 14 height 14
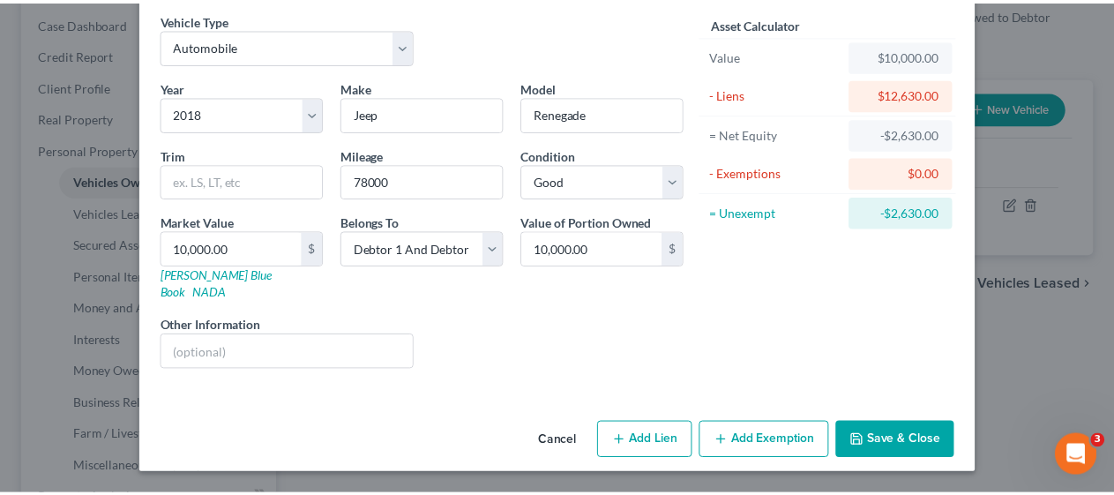
scroll to position [49, 0]
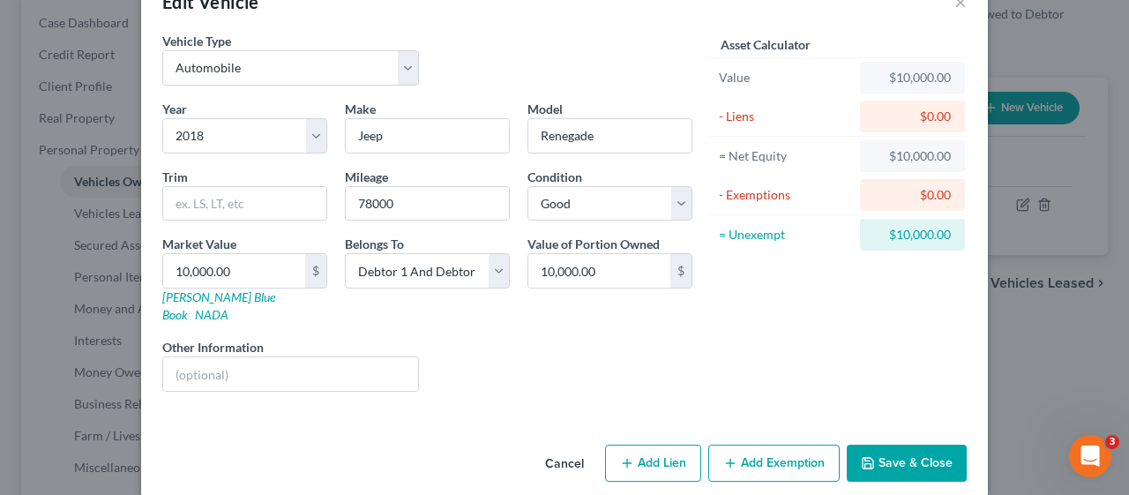
click at [910, 445] on button "Save & Close" at bounding box center [907, 463] width 120 height 37
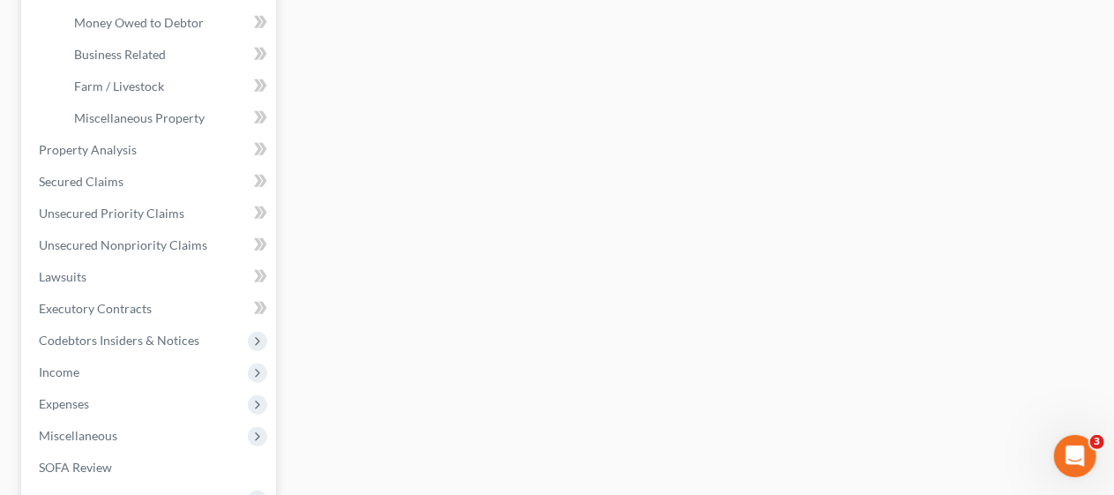
scroll to position [529, 0]
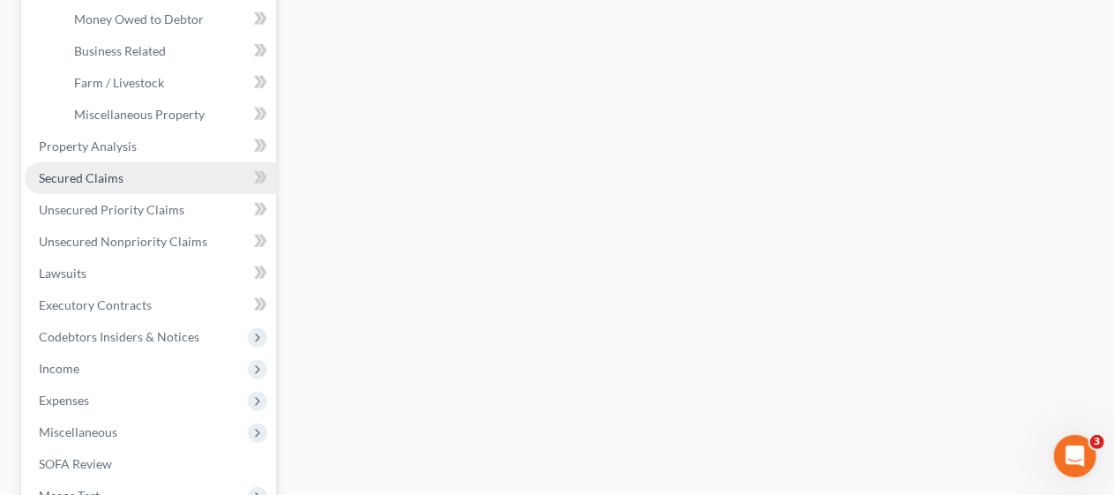
click at [155, 177] on link "Secured Claims" at bounding box center [150, 178] width 251 height 32
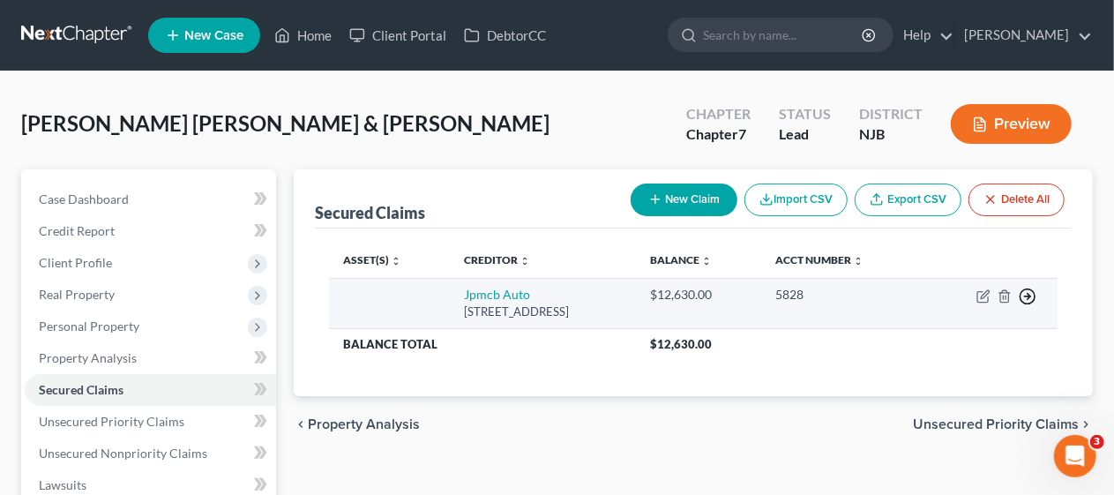
click at [1031, 291] on icon "button" at bounding box center [1028, 297] width 18 height 18
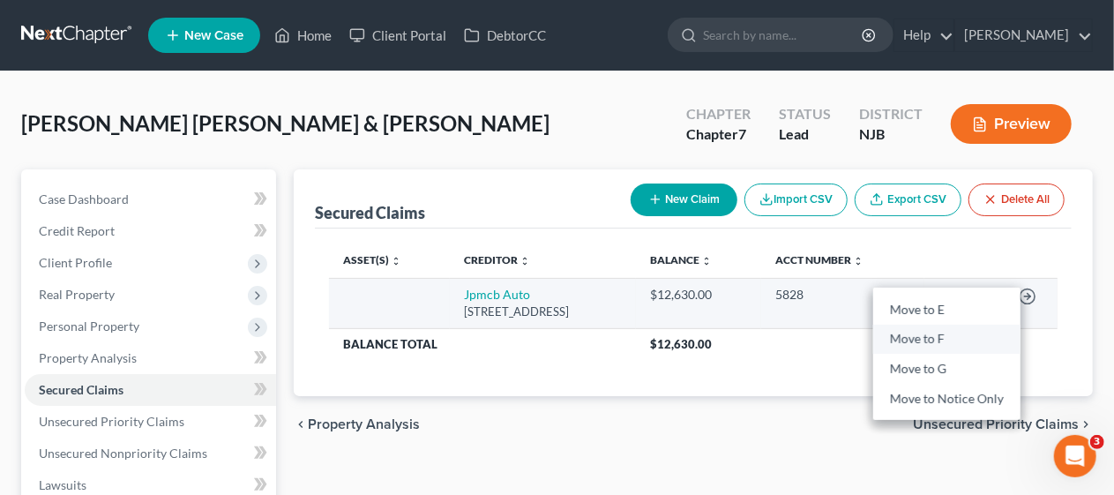
click at [911, 332] on link "Move to F" at bounding box center [946, 340] width 147 height 30
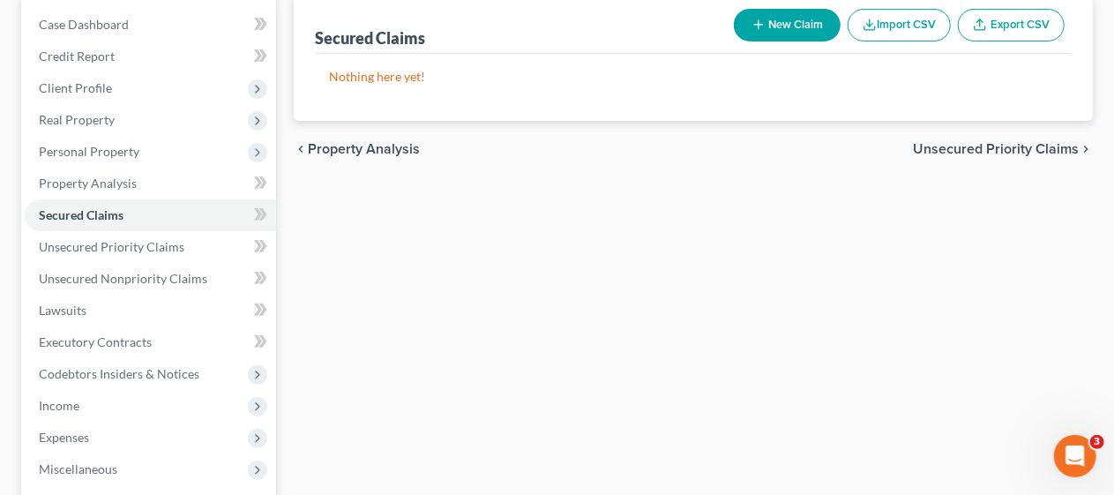
scroll to position [176, 0]
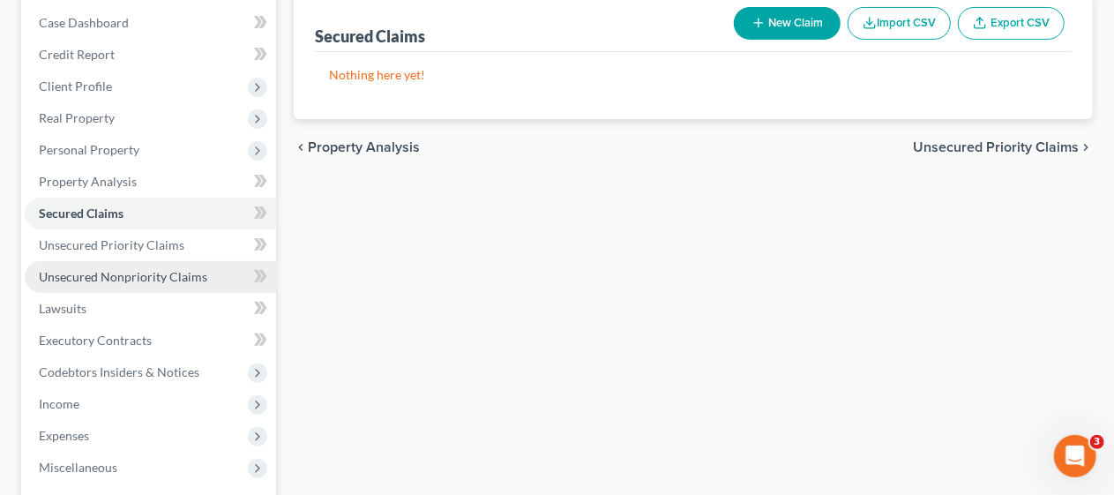
click at [169, 273] on span "Unsecured Nonpriority Claims" at bounding box center [123, 276] width 169 height 15
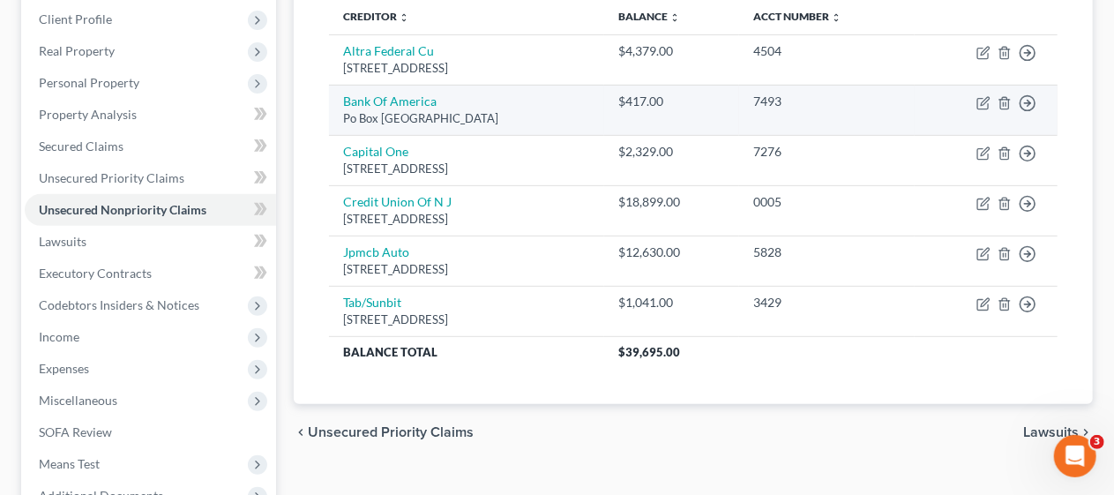
scroll to position [265, 0]
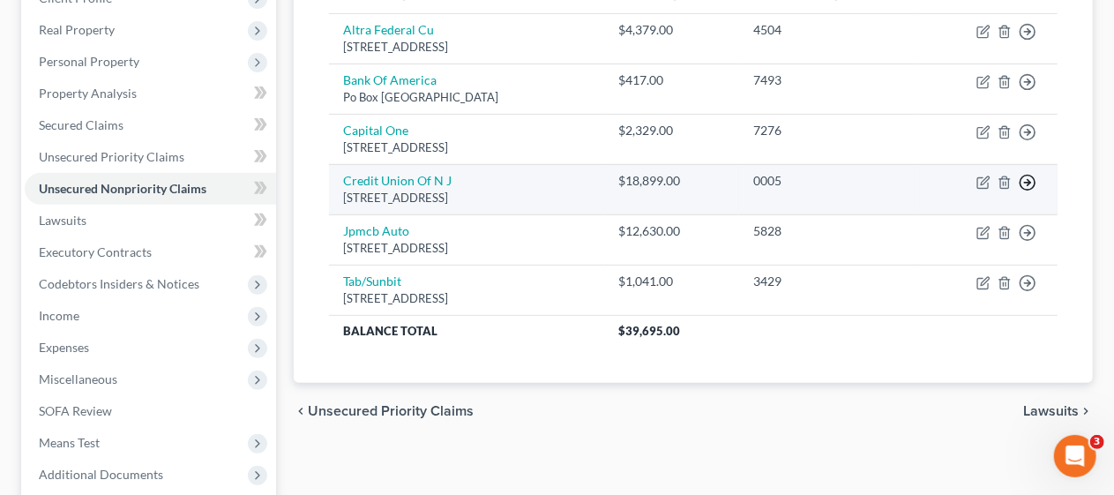
click at [1029, 179] on polyline "button" at bounding box center [1029, 182] width 3 height 6
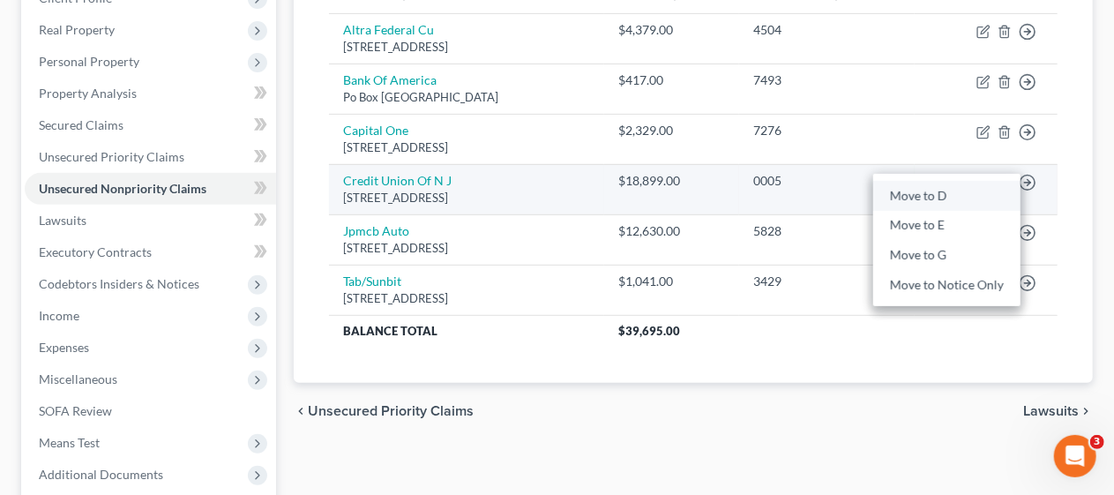
click at [901, 194] on link "Move to D" at bounding box center [946, 196] width 147 height 30
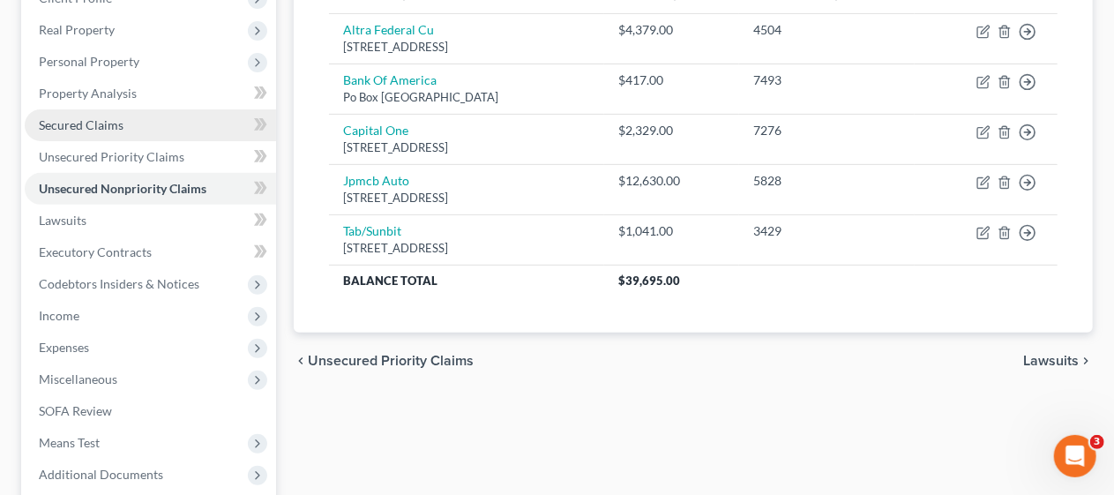
click at [161, 123] on link "Secured Claims" at bounding box center [150, 125] width 251 height 32
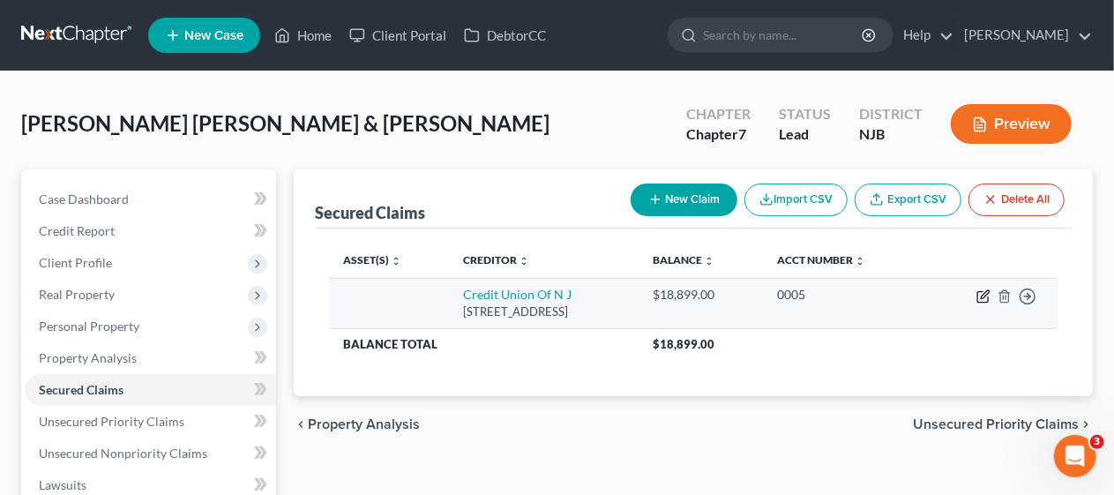
click at [984, 291] on icon "button" at bounding box center [984, 296] width 14 height 14
select select "33"
select select "1"
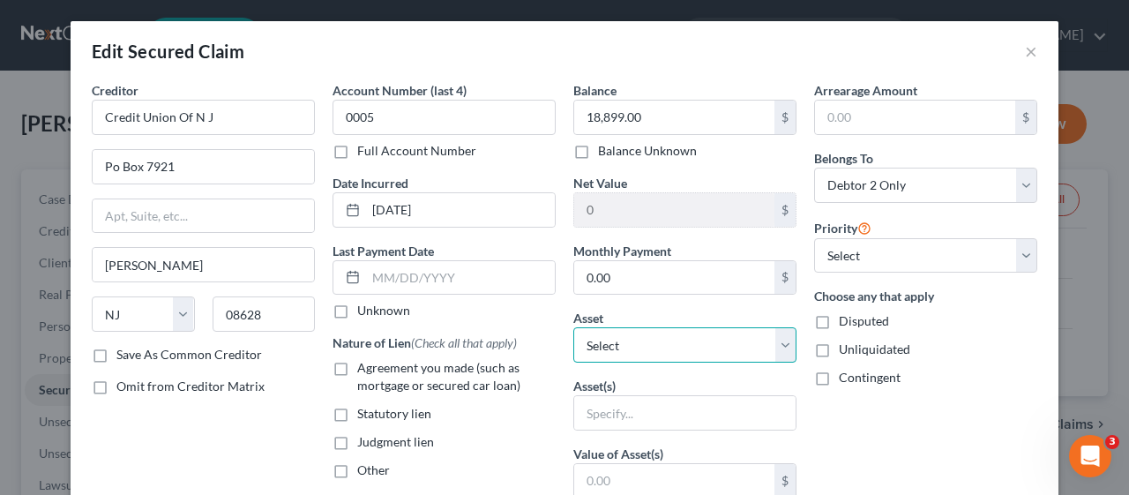
click at [771, 342] on select "Select Other Multiple Assets Bank of America (Checking Account) - $578.[FINANCI…" at bounding box center [684, 344] width 223 height 35
select select "3"
click at [573, 327] on select "Select Other Multiple Assets Bank of America (Checking Account) - $578.[FINANCI…" at bounding box center [684, 344] width 223 height 35
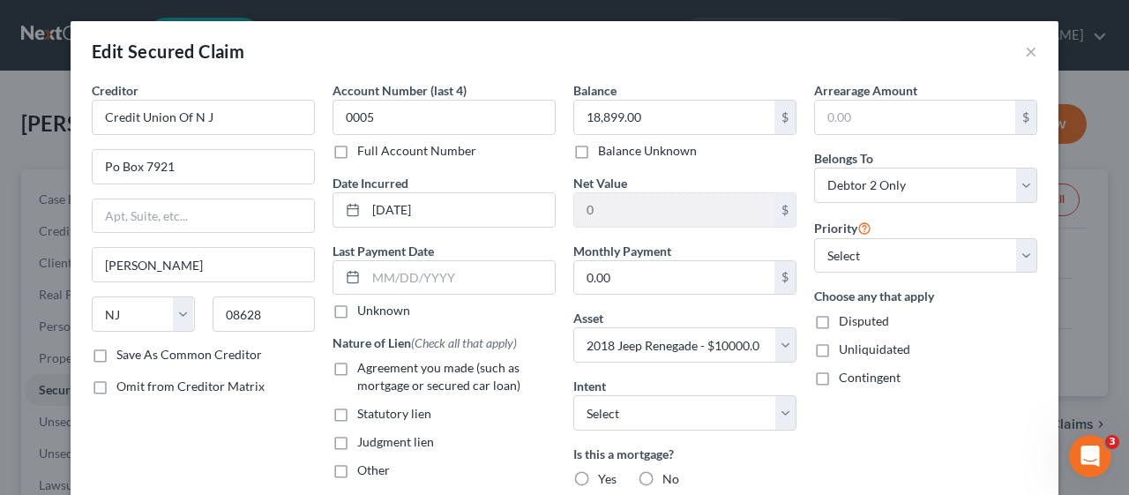
click at [523, 425] on div "Nature of Lien (Check all that apply) Agreement you made (such as mortgage or s…" at bounding box center [444, 406] width 223 height 146
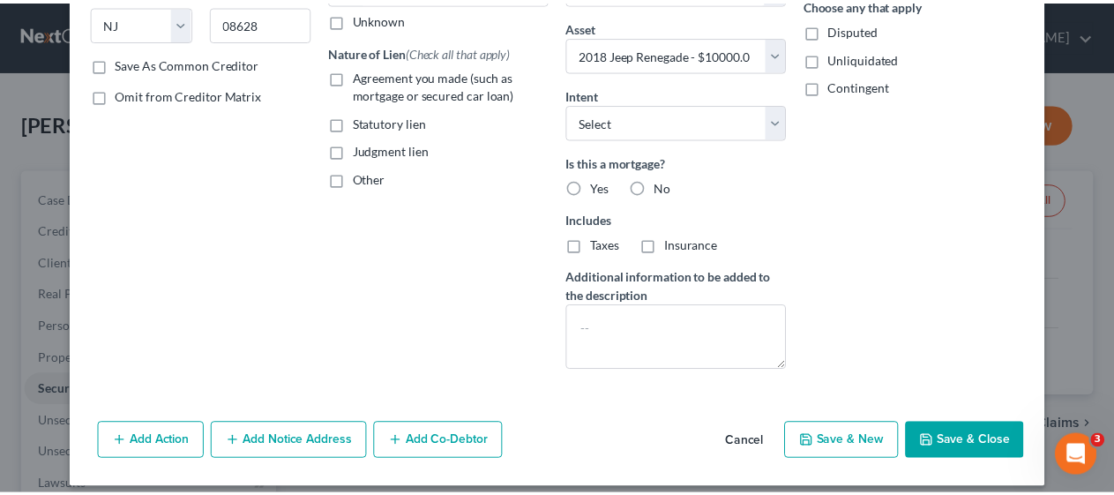
scroll to position [302, 0]
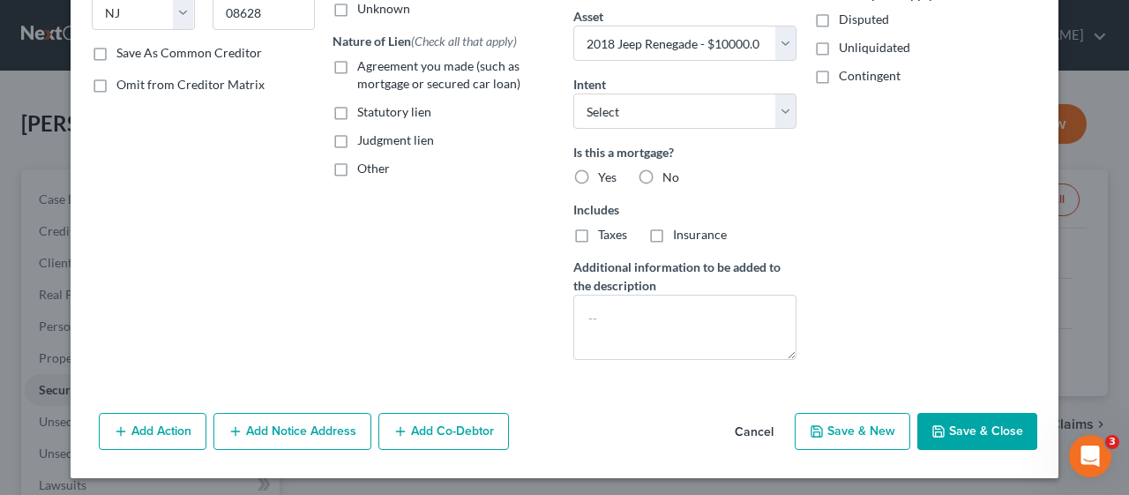
click at [976, 431] on button "Save & Close" at bounding box center [978, 431] width 120 height 37
select select
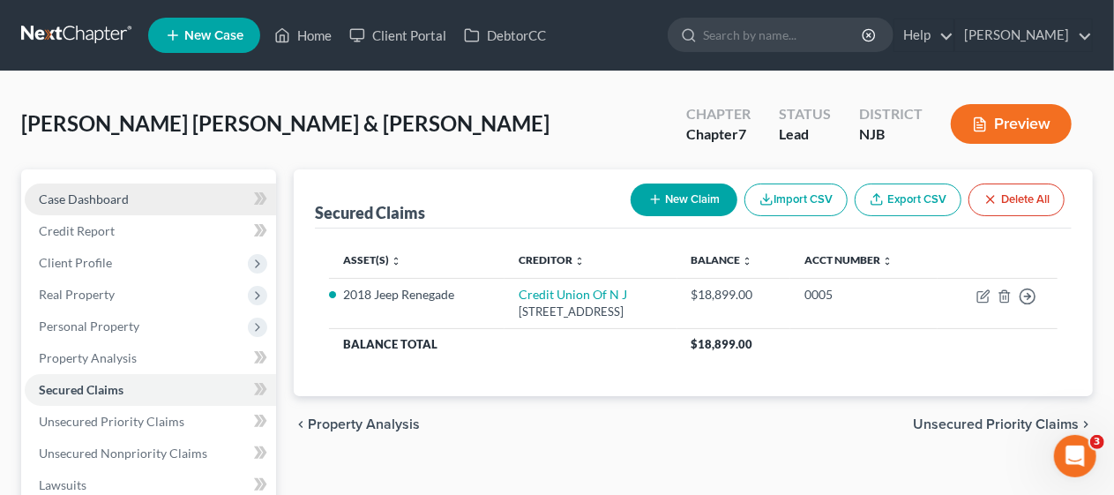
click at [176, 187] on link "Case Dashboard" at bounding box center [150, 200] width 251 height 32
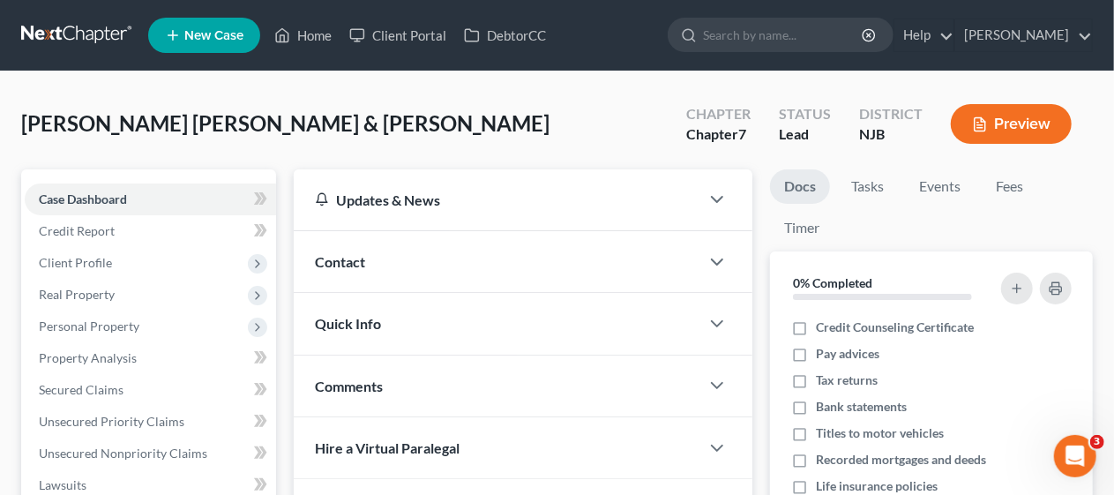
click at [516, 116] on div "[PERSON_NAME] [PERSON_NAME] & [PERSON_NAME], [PERSON_NAME] Upgraded Chapter Cha…" at bounding box center [557, 131] width 1072 height 77
